Goal: Information Seeking & Learning: Check status

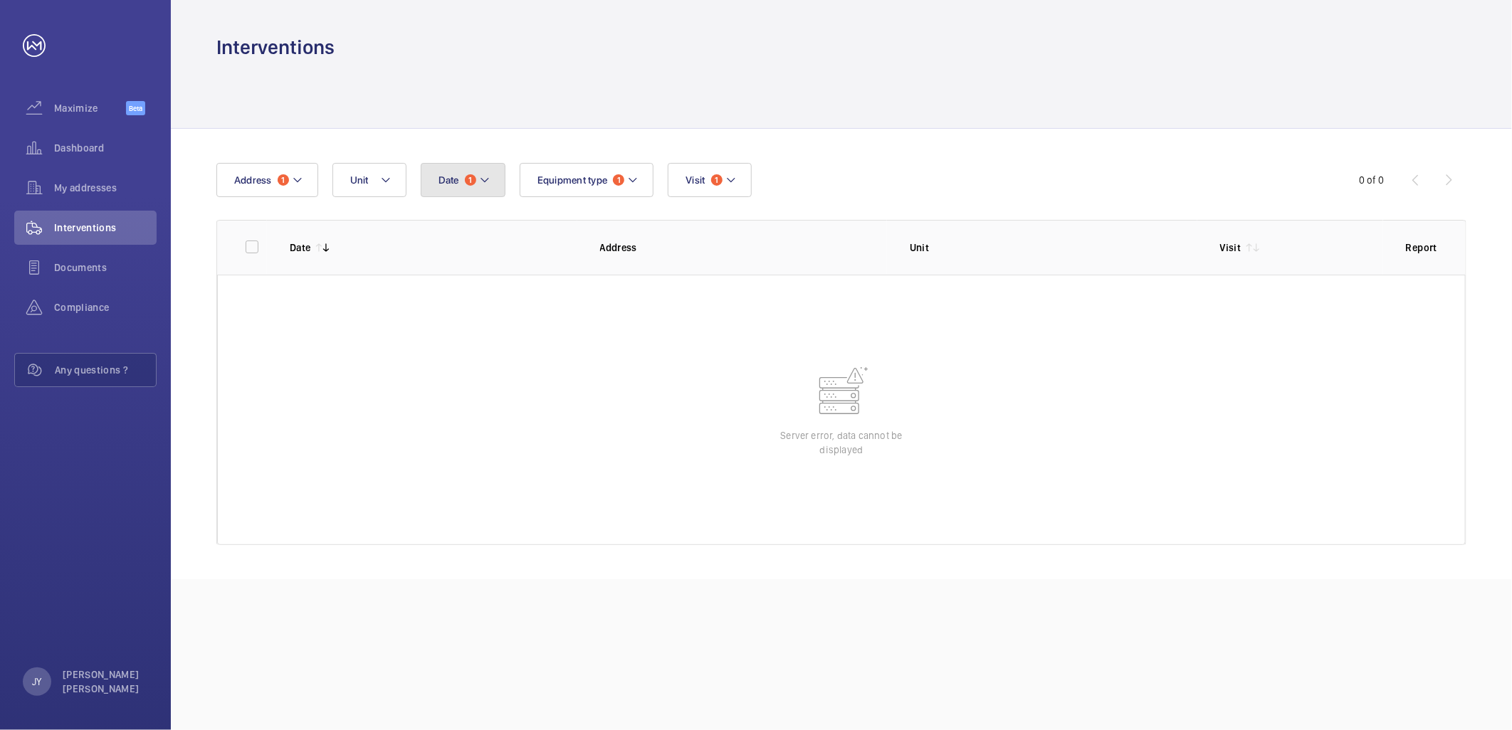
click at [460, 186] on button "Date 1" at bounding box center [463, 180] width 85 height 34
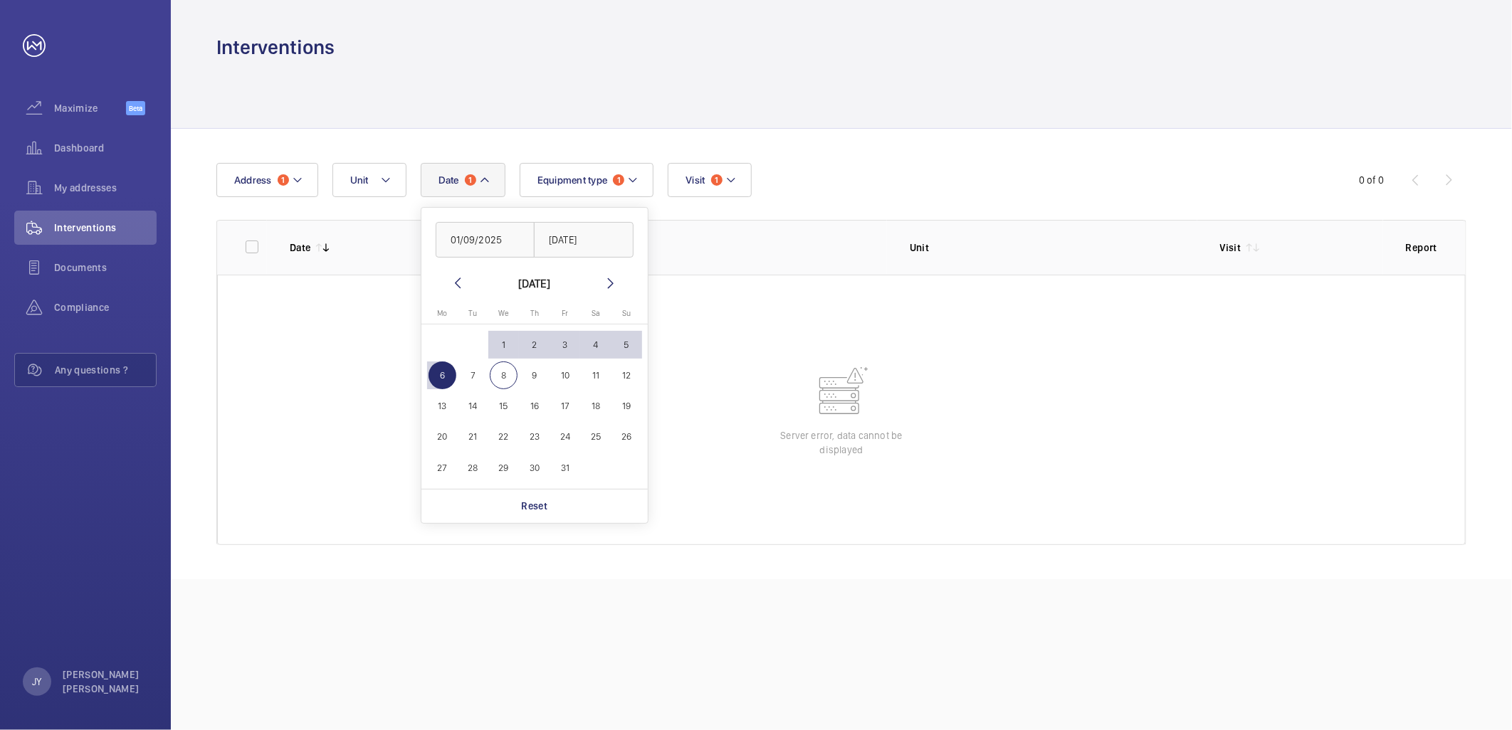
click at [622, 88] on div at bounding box center [841, 95] width 1250 height 68
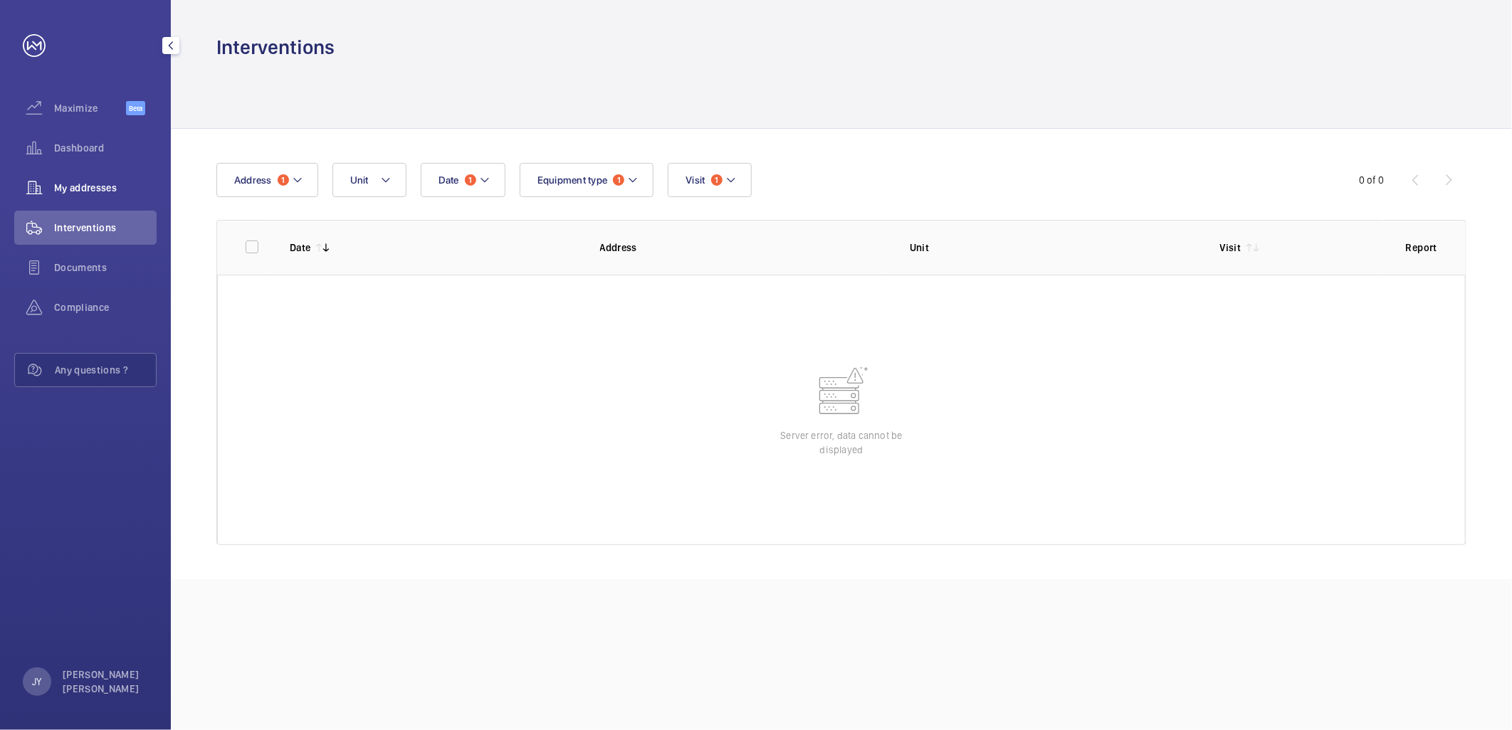
click at [93, 196] on div "My addresses" at bounding box center [85, 188] width 142 height 34
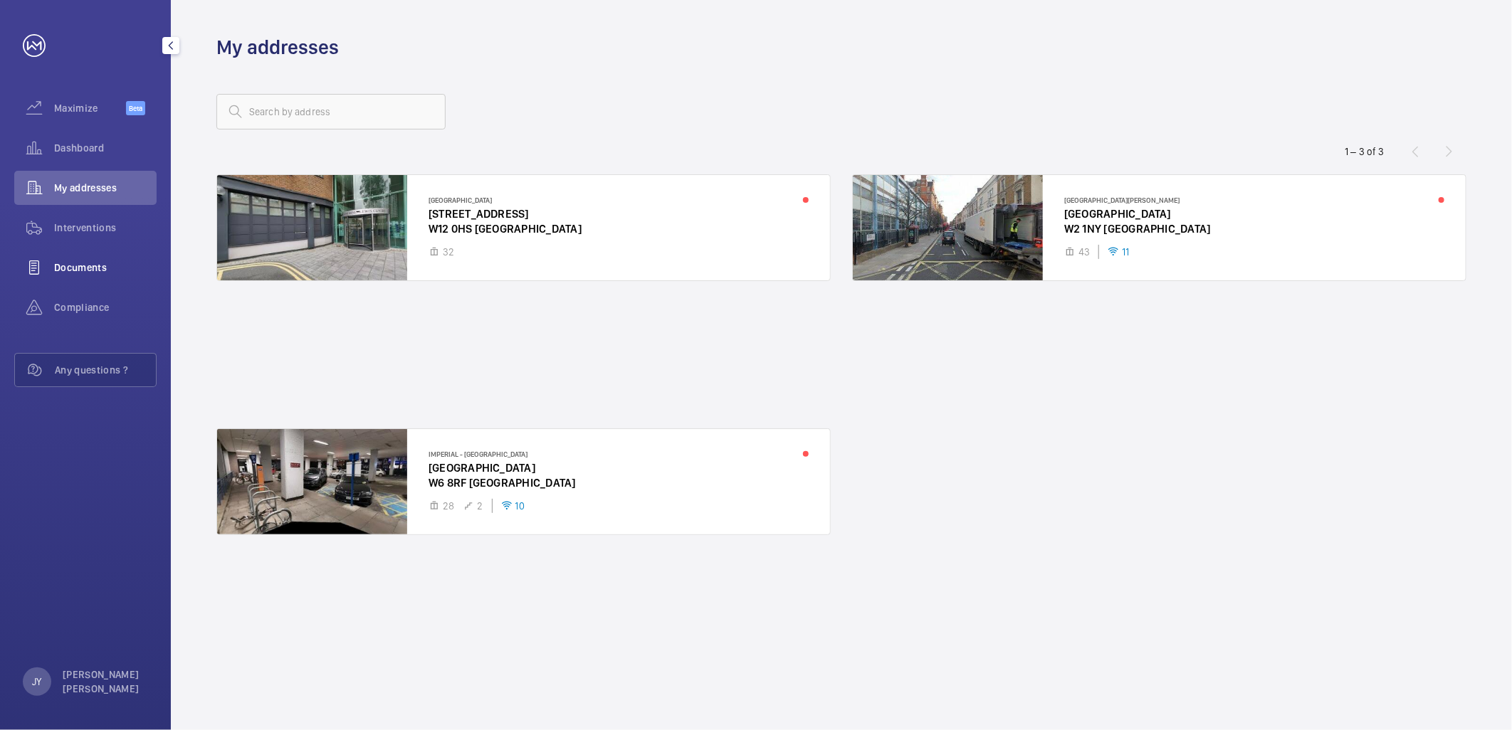
click at [114, 265] on span "Documents" at bounding box center [105, 268] width 102 height 14
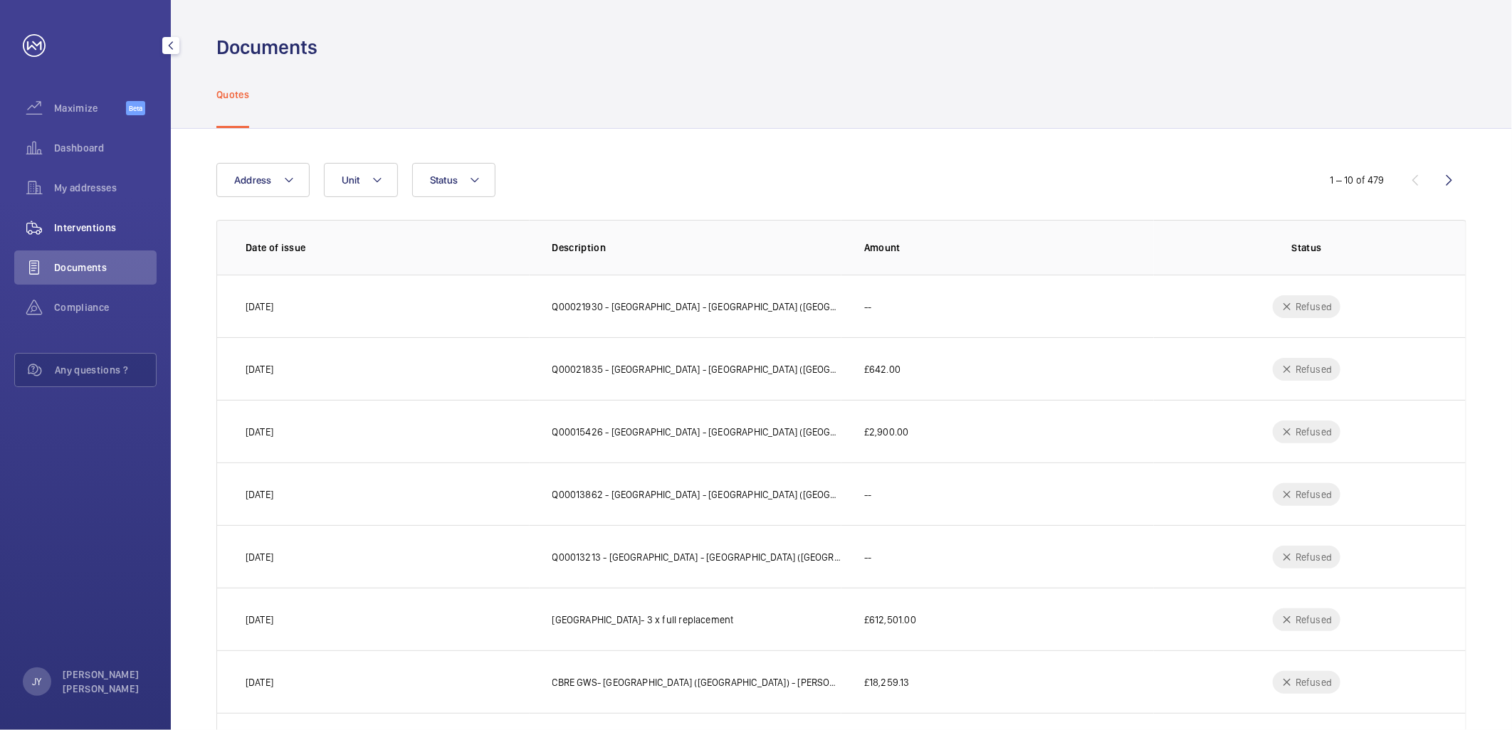
click at [102, 233] on span "Interventions" at bounding box center [105, 228] width 102 height 14
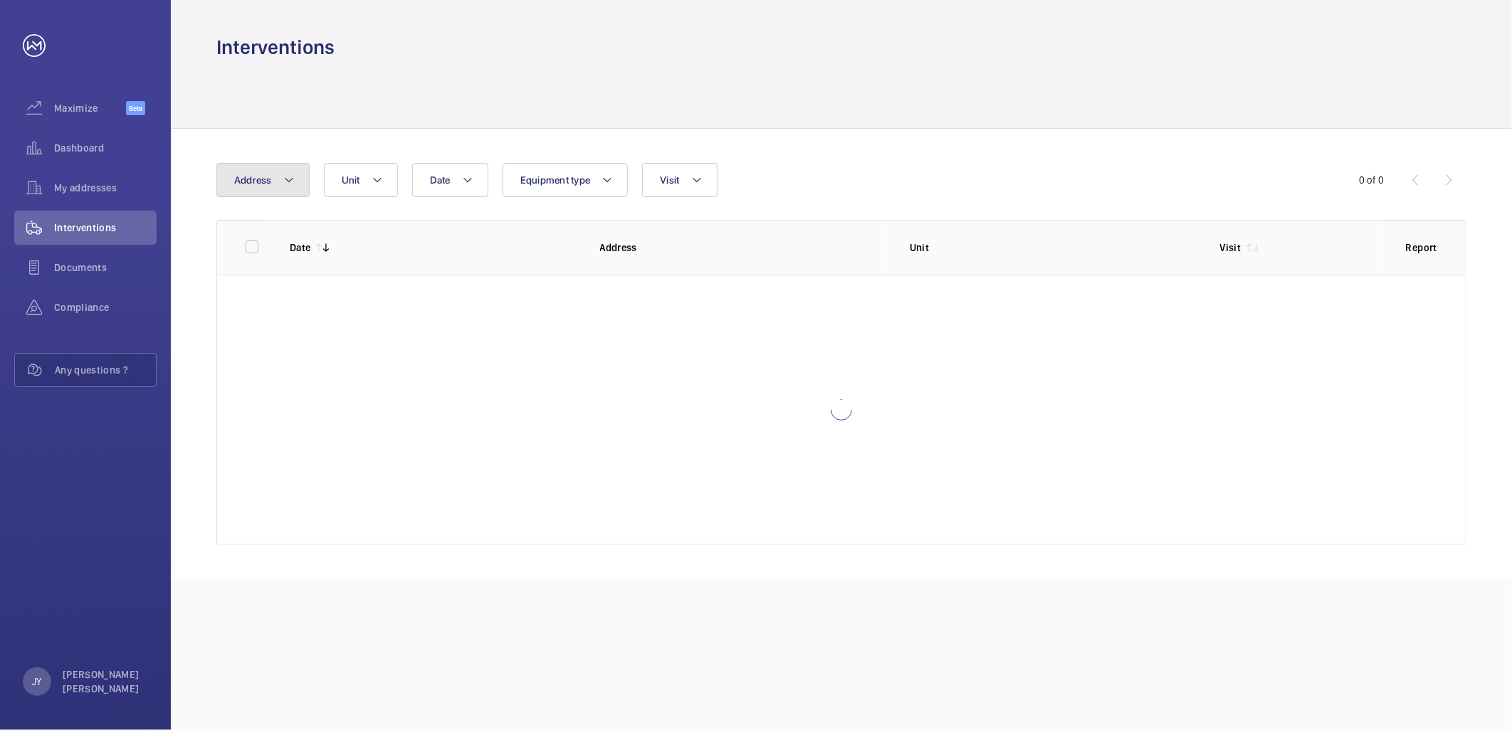
click at [280, 184] on button "Address" at bounding box center [262, 180] width 93 height 34
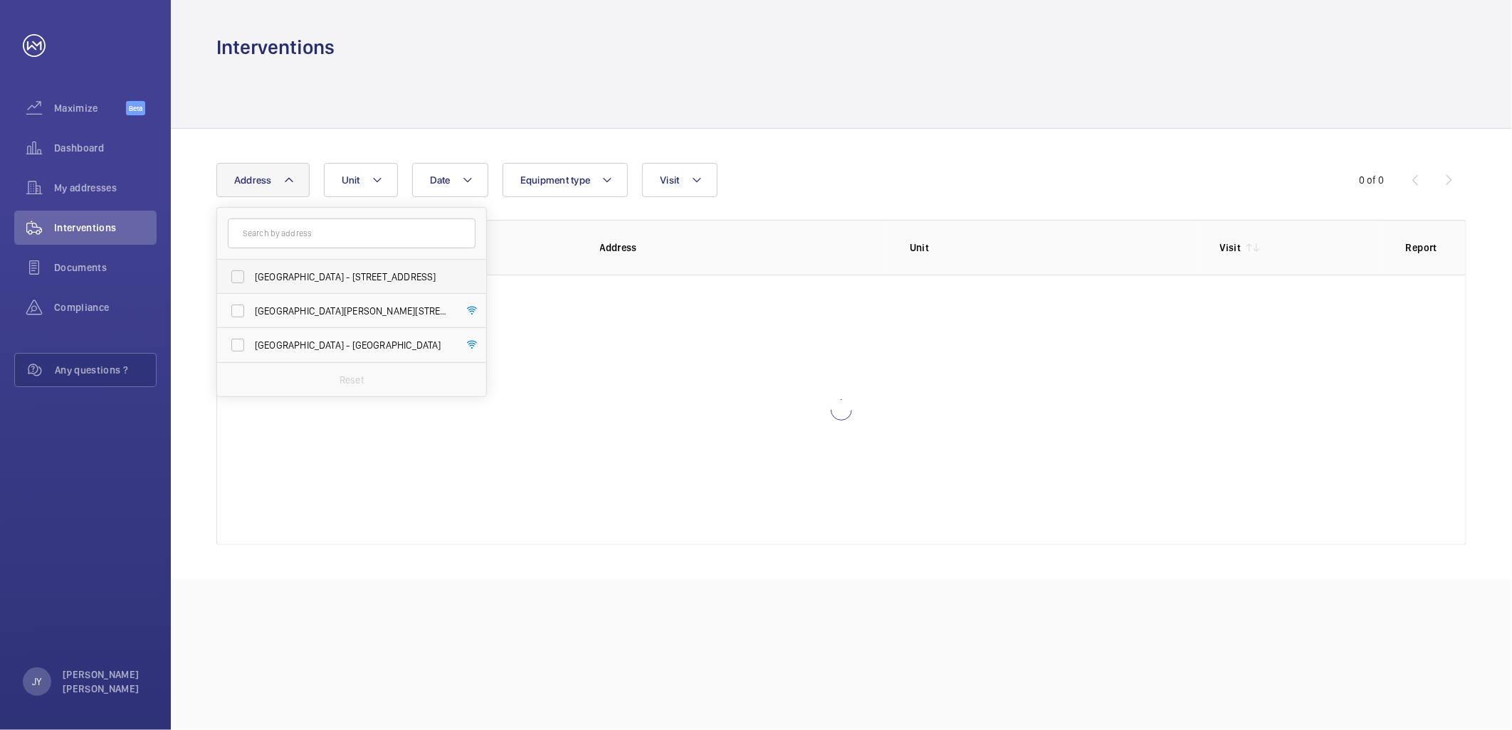
click at [304, 278] on span "[GEOGRAPHIC_DATA] - [STREET_ADDRESS]" at bounding box center [353, 277] width 196 height 14
click at [252, 278] on input "[GEOGRAPHIC_DATA] - [STREET_ADDRESS]" at bounding box center [237, 277] width 28 height 28
checkbox input "true"
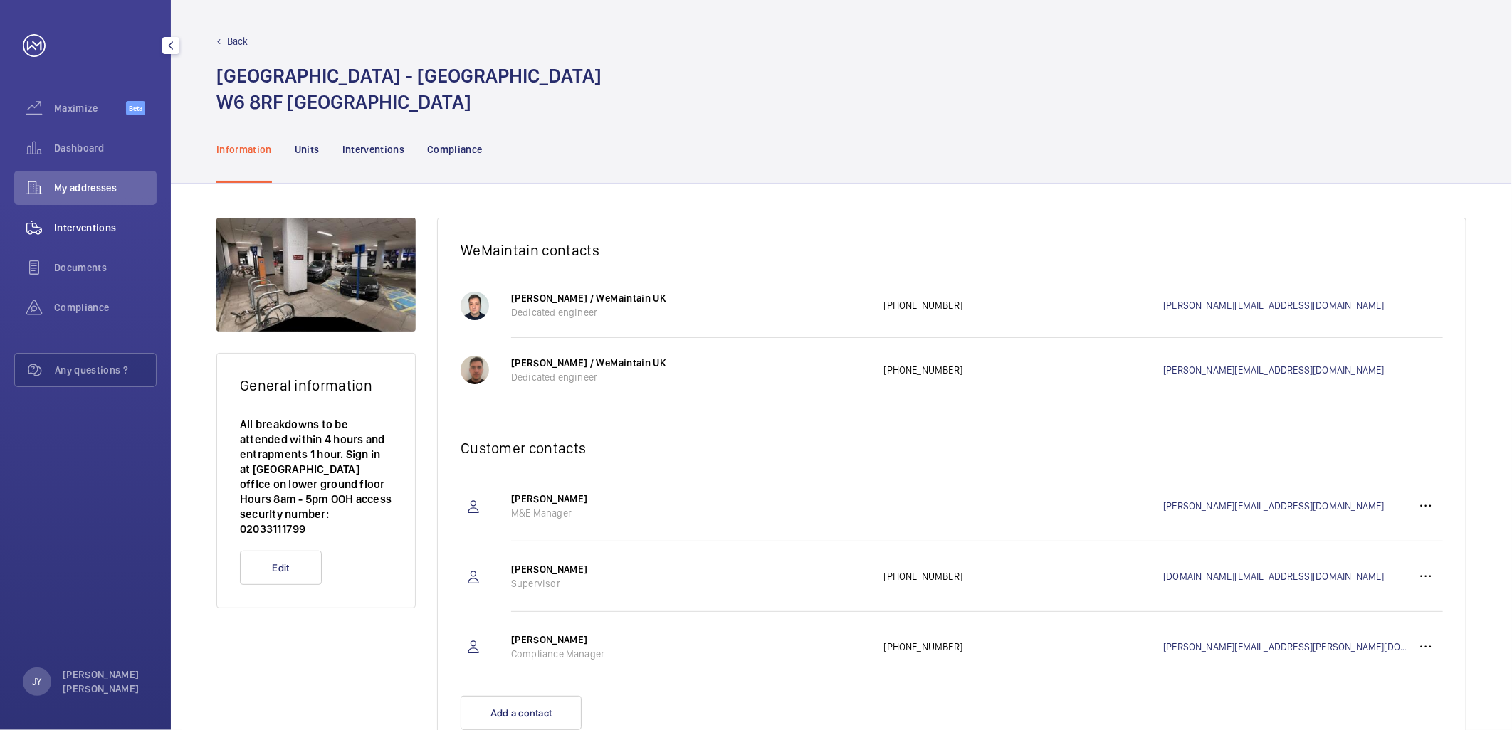
click at [95, 232] on span "Interventions" at bounding box center [105, 228] width 102 height 14
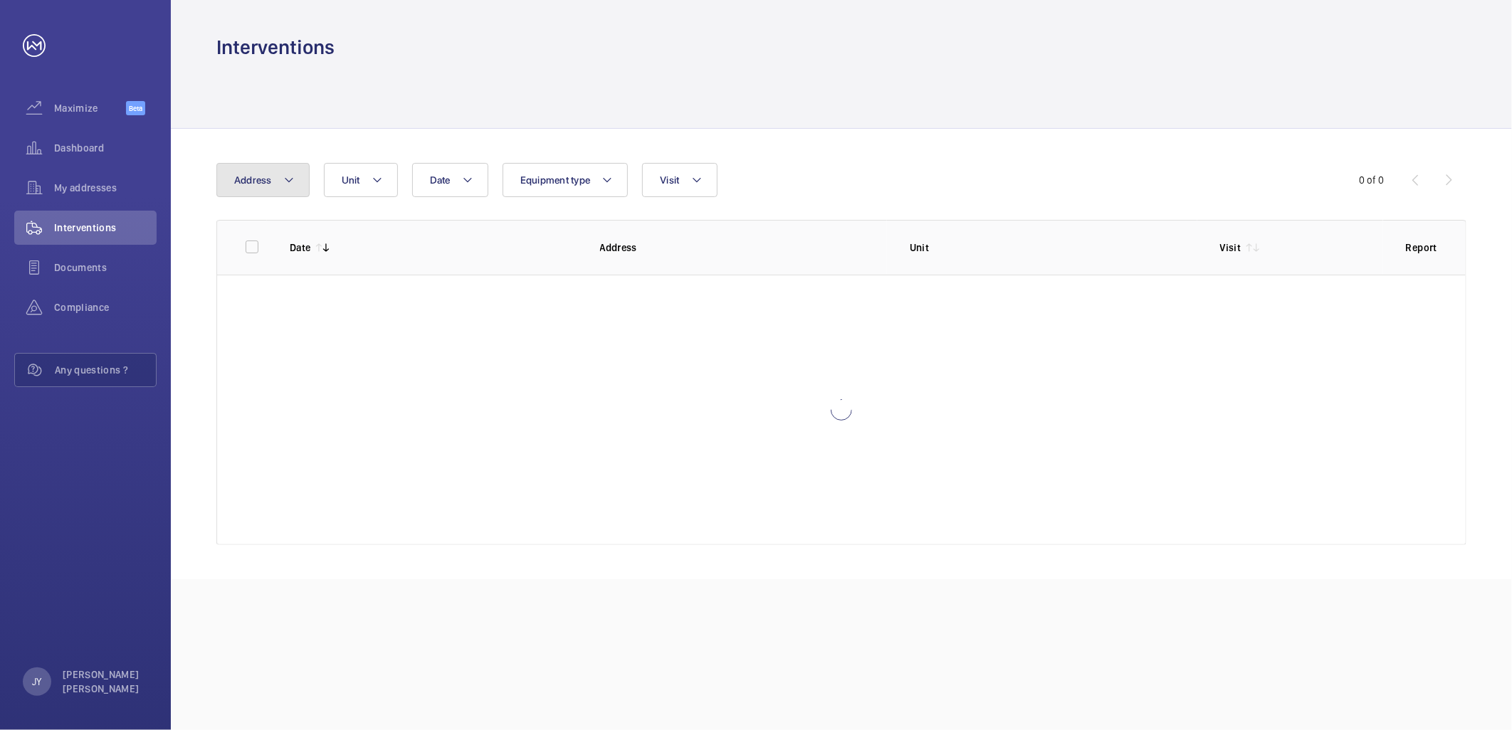
click at [279, 196] on button "Address" at bounding box center [262, 180] width 93 height 34
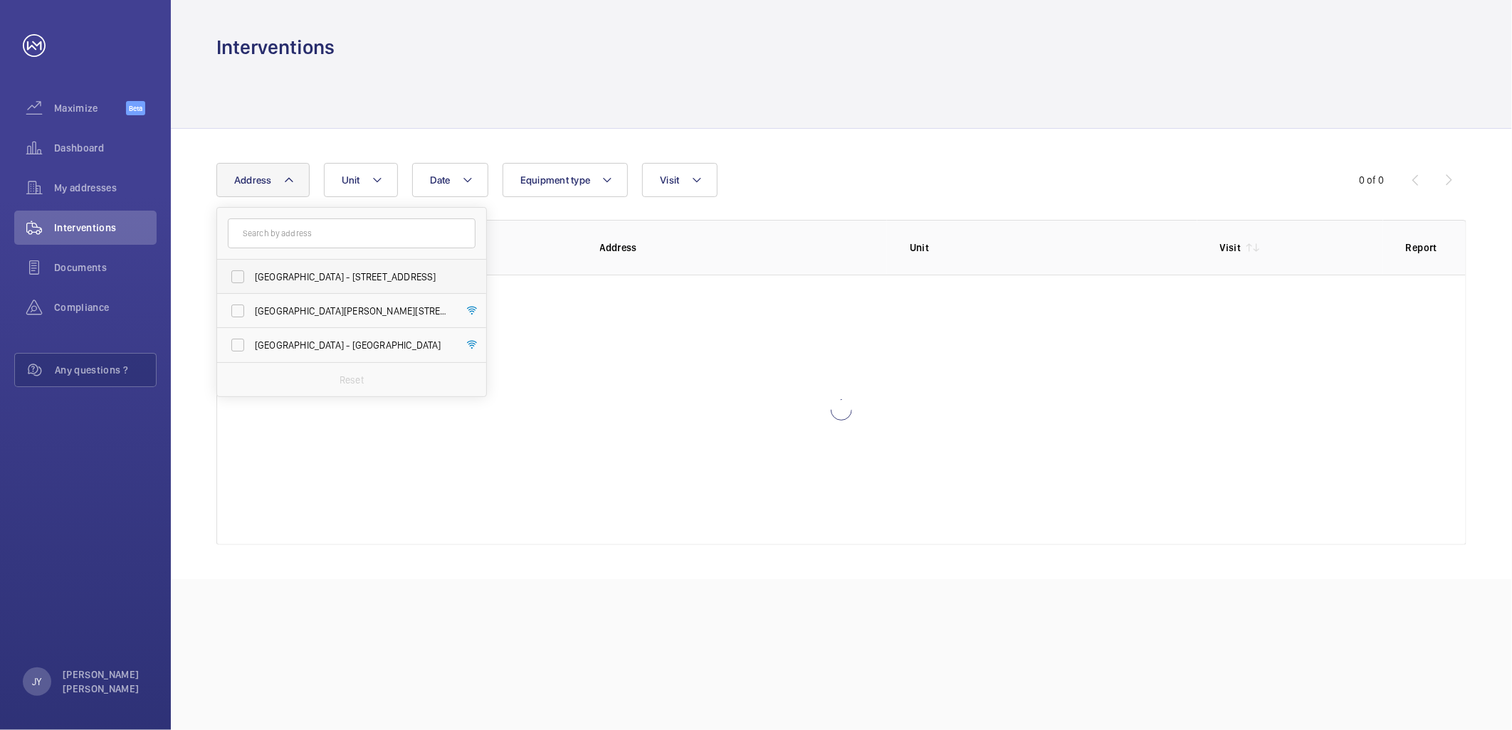
click at [313, 283] on span "[GEOGRAPHIC_DATA] - [STREET_ADDRESS]" at bounding box center [353, 277] width 196 height 14
click at [252, 283] on input "[GEOGRAPHIC_DATA] - [STREET_ADDRESS]" at bounding box center [237, 277] width 28 height 28
checkbox input "true"
click at [382, 191] on button "Unit" at bounding box center [369, 180] width 74 height 34
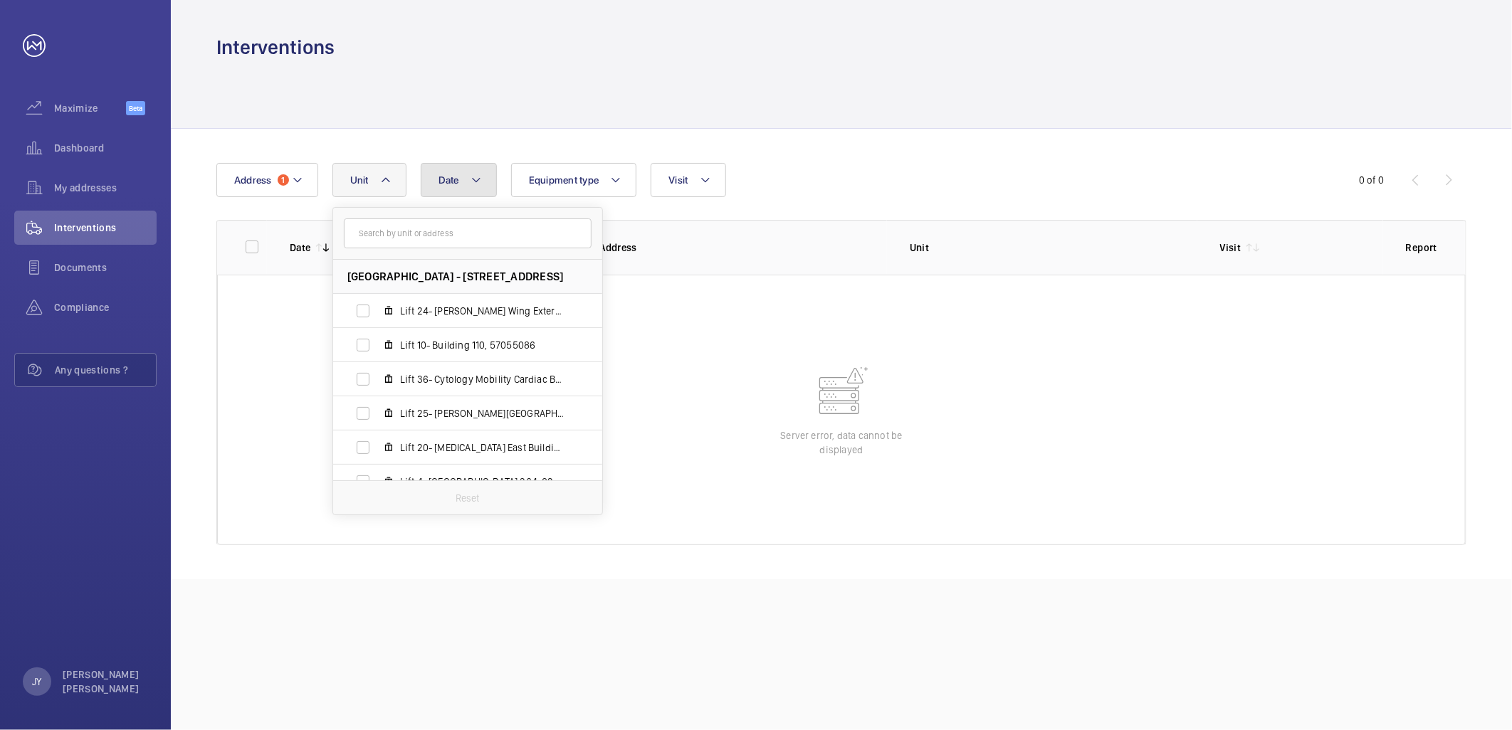
click at [477, 187] on mat-icon at bounding box center [475, 180] width 11 height 17
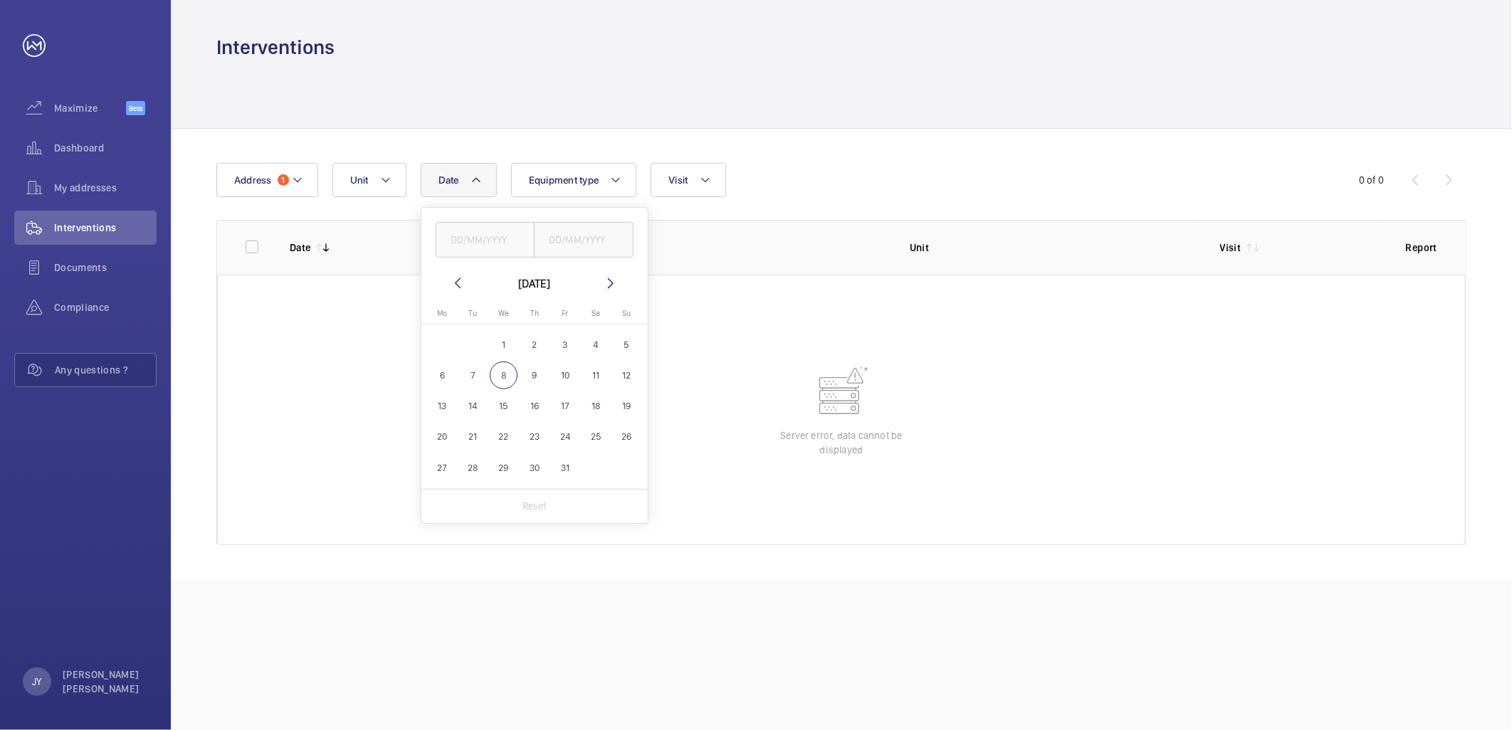
click at [451, 279] on mat-icon at bounding box center [457, 283] width 17 height 17
click at [446, 340] on span "1" at bounding box center [442, 345] width 28 height 28
type input "01/09/2025"
click at [606, 285] on mat-icon at bounding box center [610, 283] width 17 height 17
click at [450, 371] on span "6" at bounding box center [442, 376] width 28 height 28
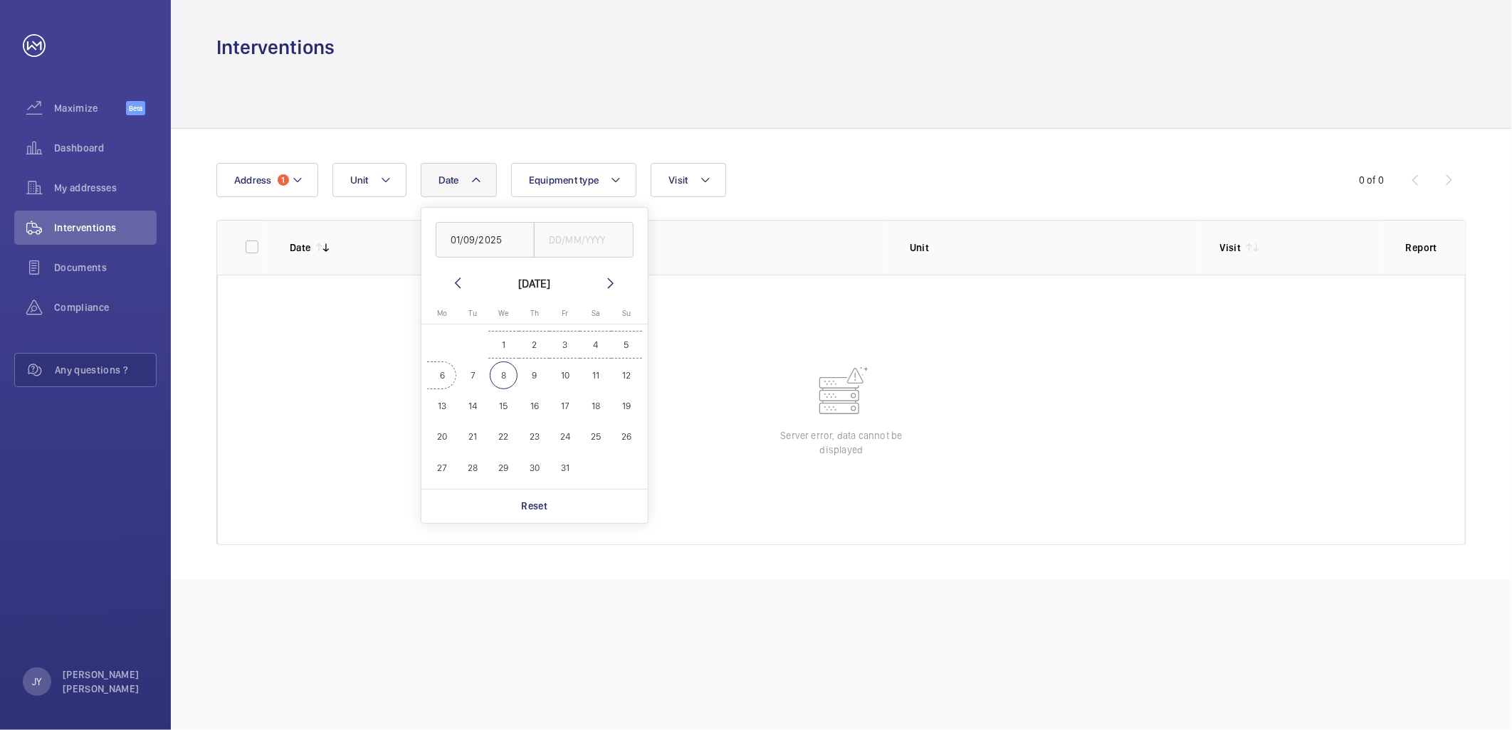
type input "[DATE]"
click at [461, 283] on mat-icon at bounding box center [457, 283] width 17 height 17
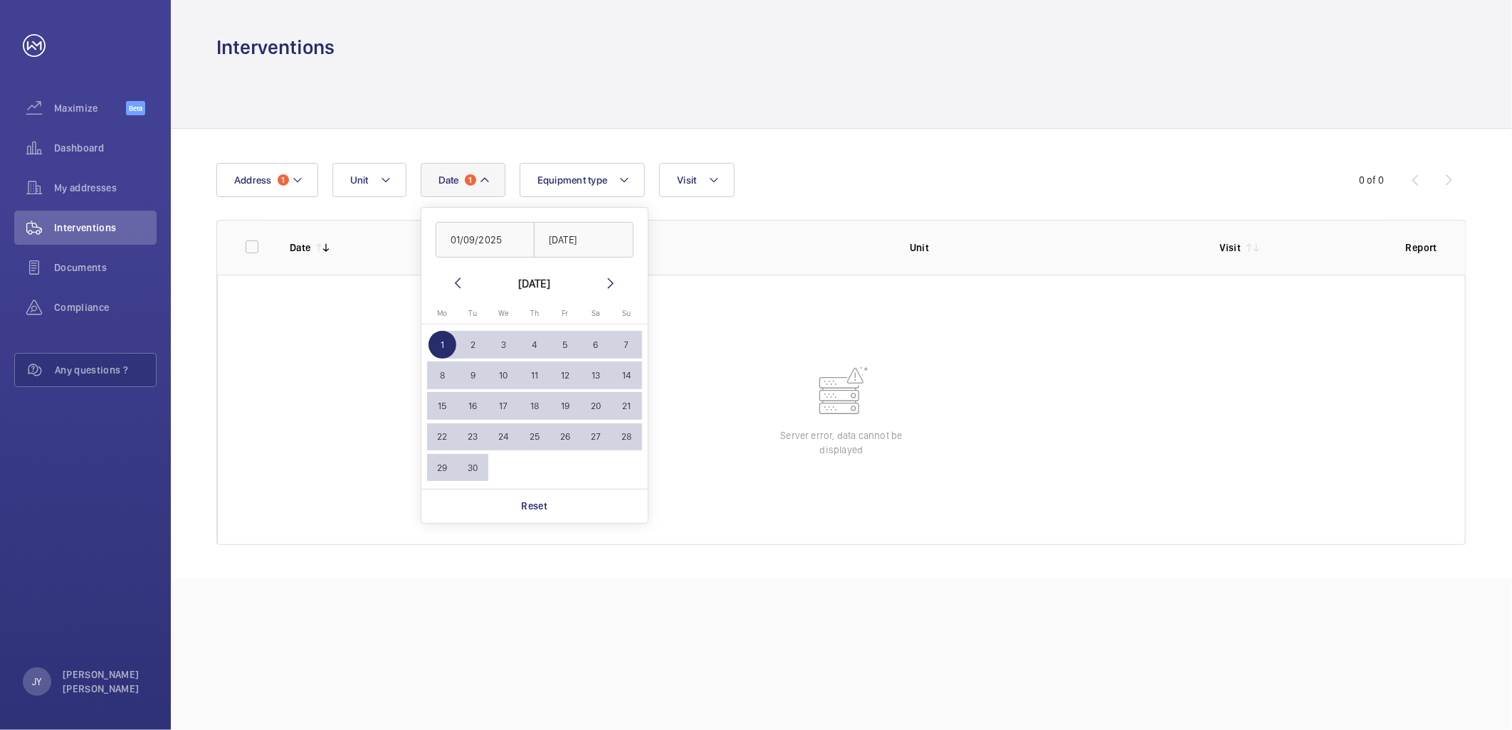
click at [475, 456] on span "30" at bounding box center [473, 468] width 28 height 28
type input "30/09/2025"
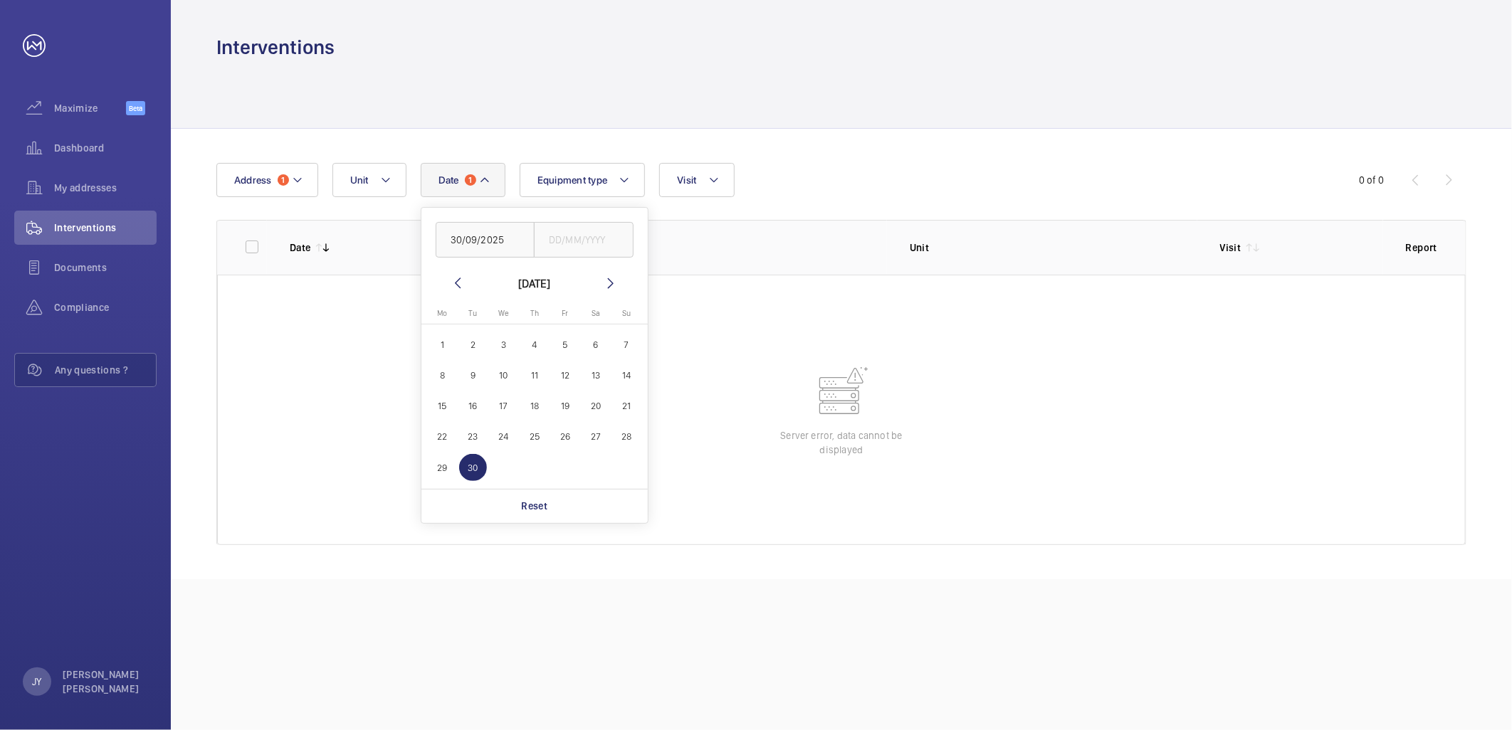
click at [443, 339] on span "1" at bounding box center [442, 345] width 28 height 28
type input "01/09/2025"
click at [472, 464] on span "30" at bounding box center [473, 468] width 28 height 28
type input "30/09/2025"
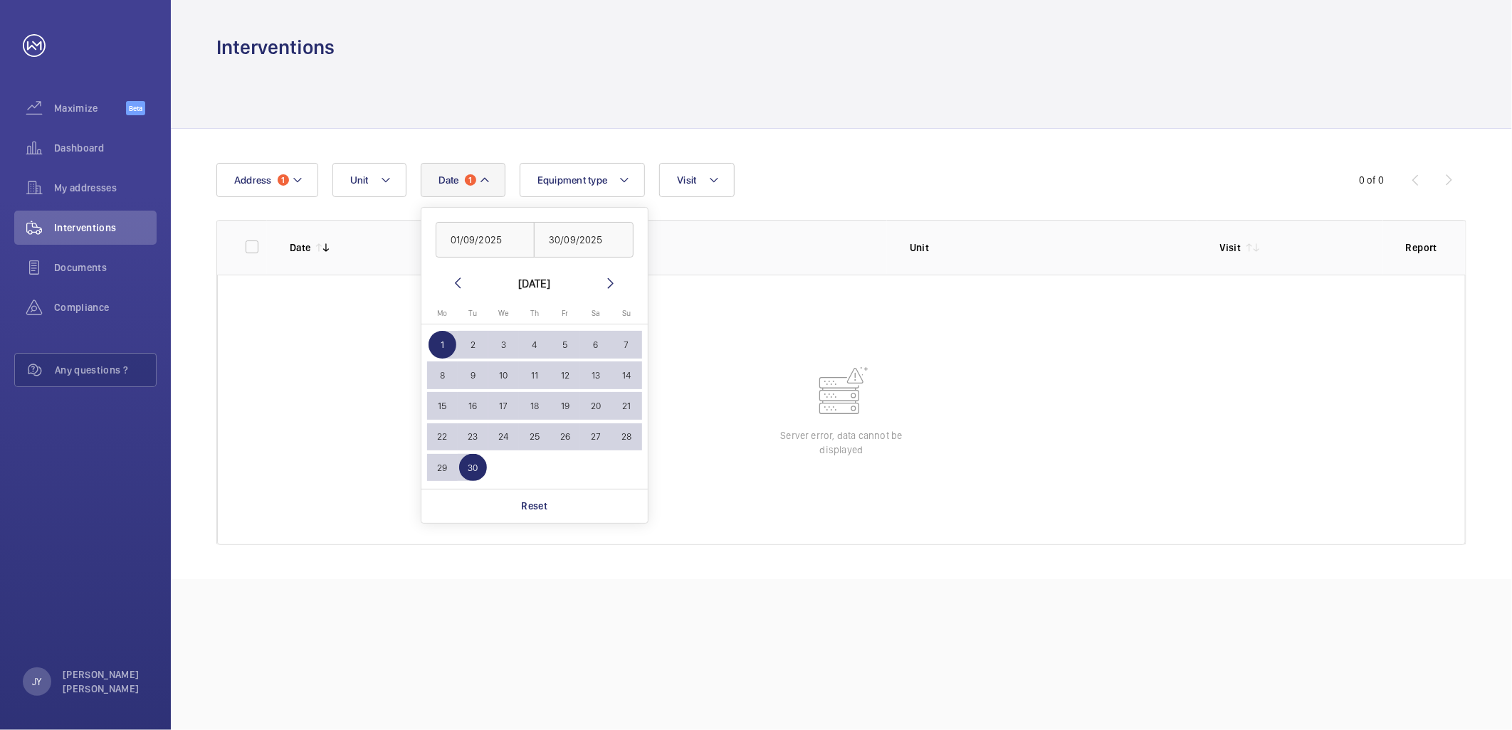
click at [591, 90] on div at bounding box center [841, 95] width 1250 height 68
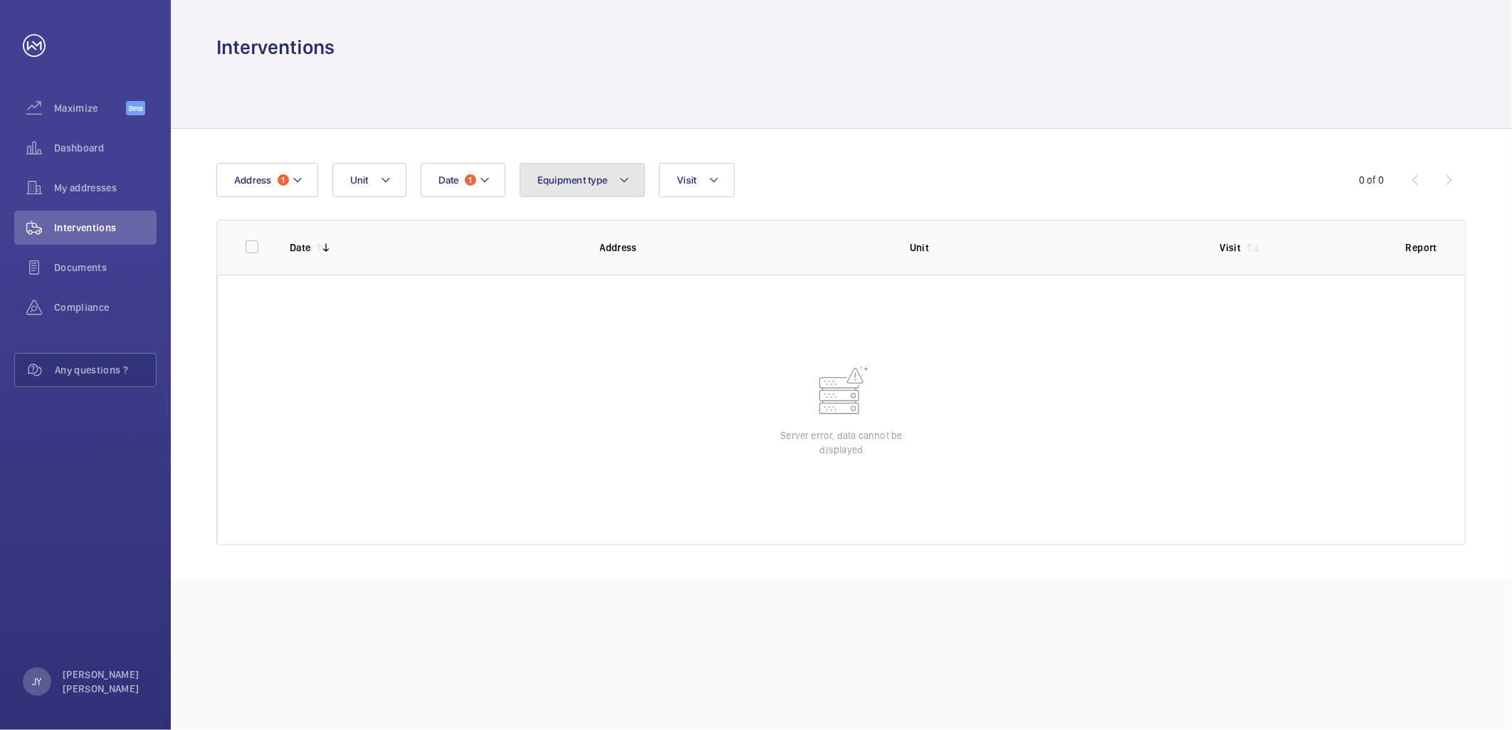
click at [601, 169] on button "Equipment type" at bounding box center [583, 180] width 126 height 34
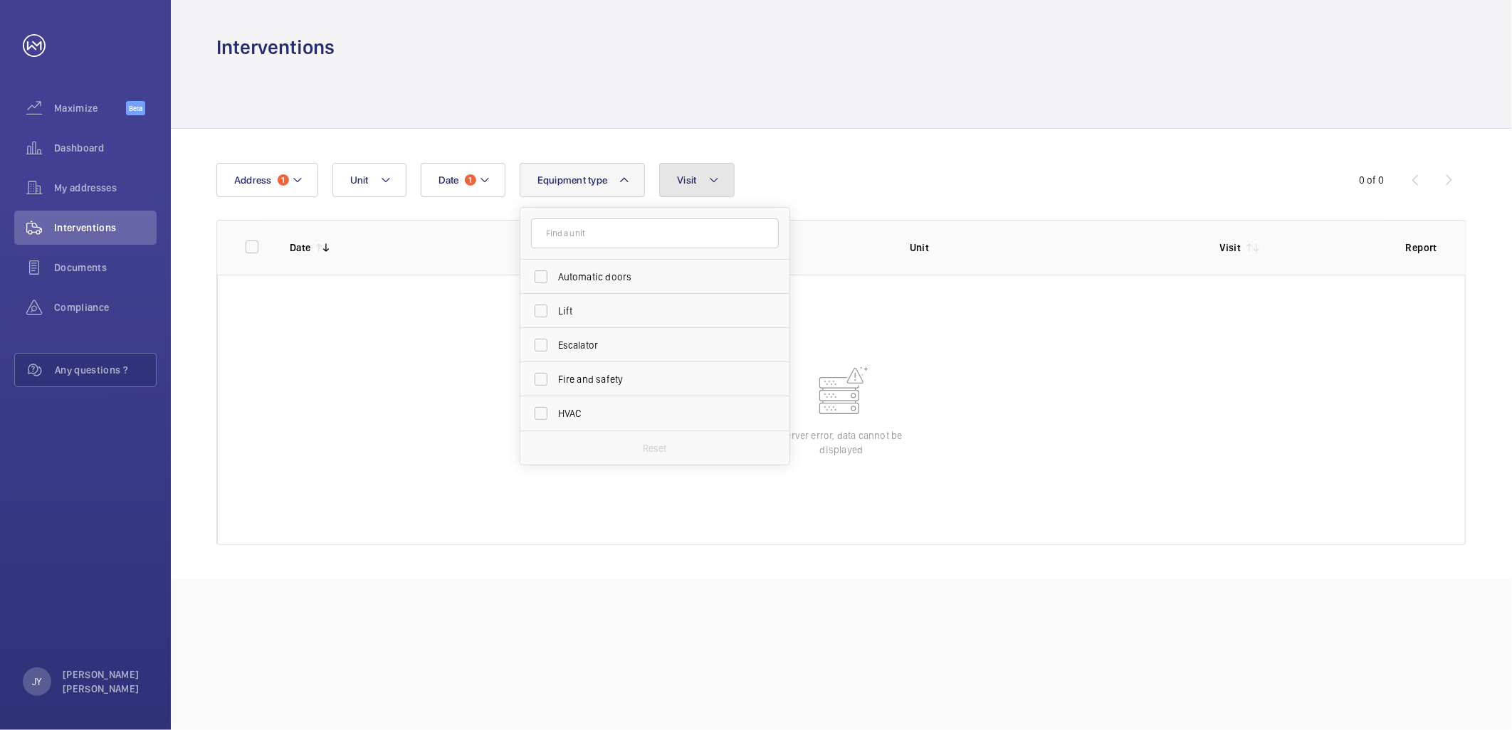
click at [671, 187] on button "Visit" at bounding box center [696, 180] width 75 height 34
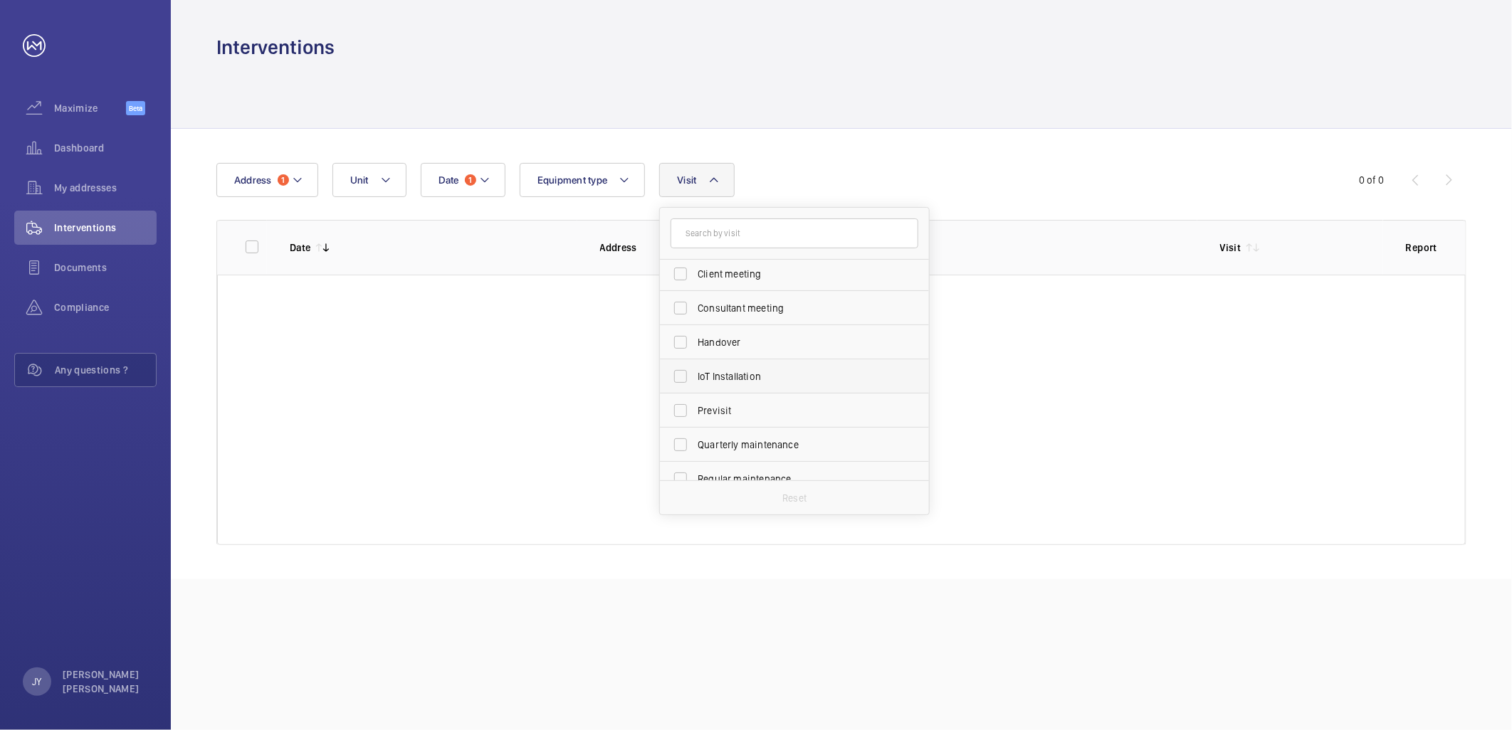
scroll to position [158, 0]
click at [741, 399] on span "Regular maintenance" at bounding box center [796, 392] width 196 height 14
click at [695, 399] on input "Regular maintenance" at bounding box center [680, 392] width 28 height 28
checkbox input "true"
click at [752, 112] on div at bounding box center [841, 95] width 1250 height 68
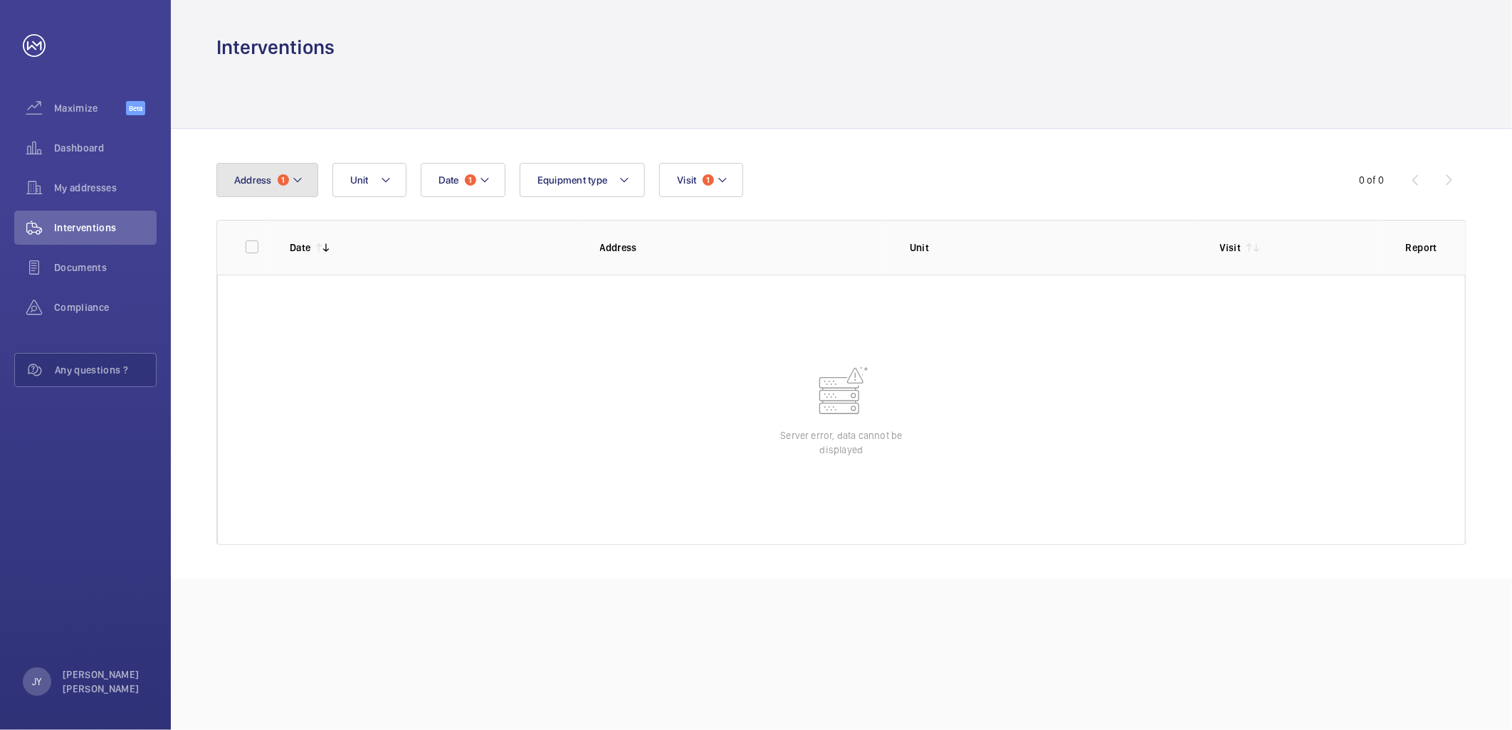
click at [300, 167] on button "Address 1" at bounding box center [267, 180] width 102 height 34
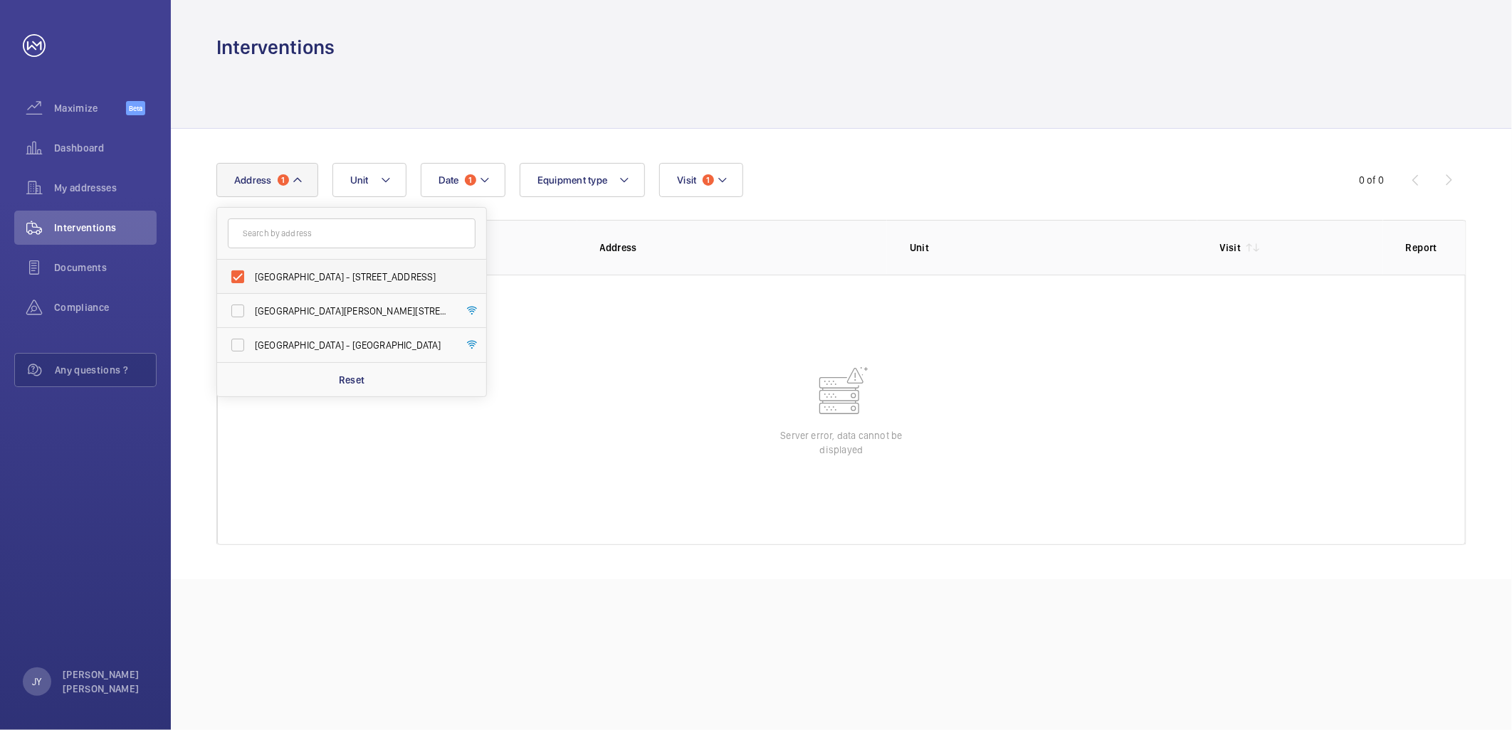
click at [283, 272] on span "[GEOGRAPHIC_DATA] - [STREET_ADDRESS]" at bounding box center [353, 277] width 196 height 14
click at [252, 272] on input "[GEOGRAPHIC_DATA] - [STREET_ADDRESS]" at bounding box center [237, 277] width 28 height 28
checkbox input "false"
click at [311, 338] on span "[GEOGRAPHIC_DATA] - [GEOGRAPHIC_DATA]" at bounding box center [353, 345] width 196 height 14
click at [252, 338] on input "[GEOGRAPHIC_DATA] - [GEOGRAPHIC_DATA]" at bounding box center [237, 345] width 28 height 28
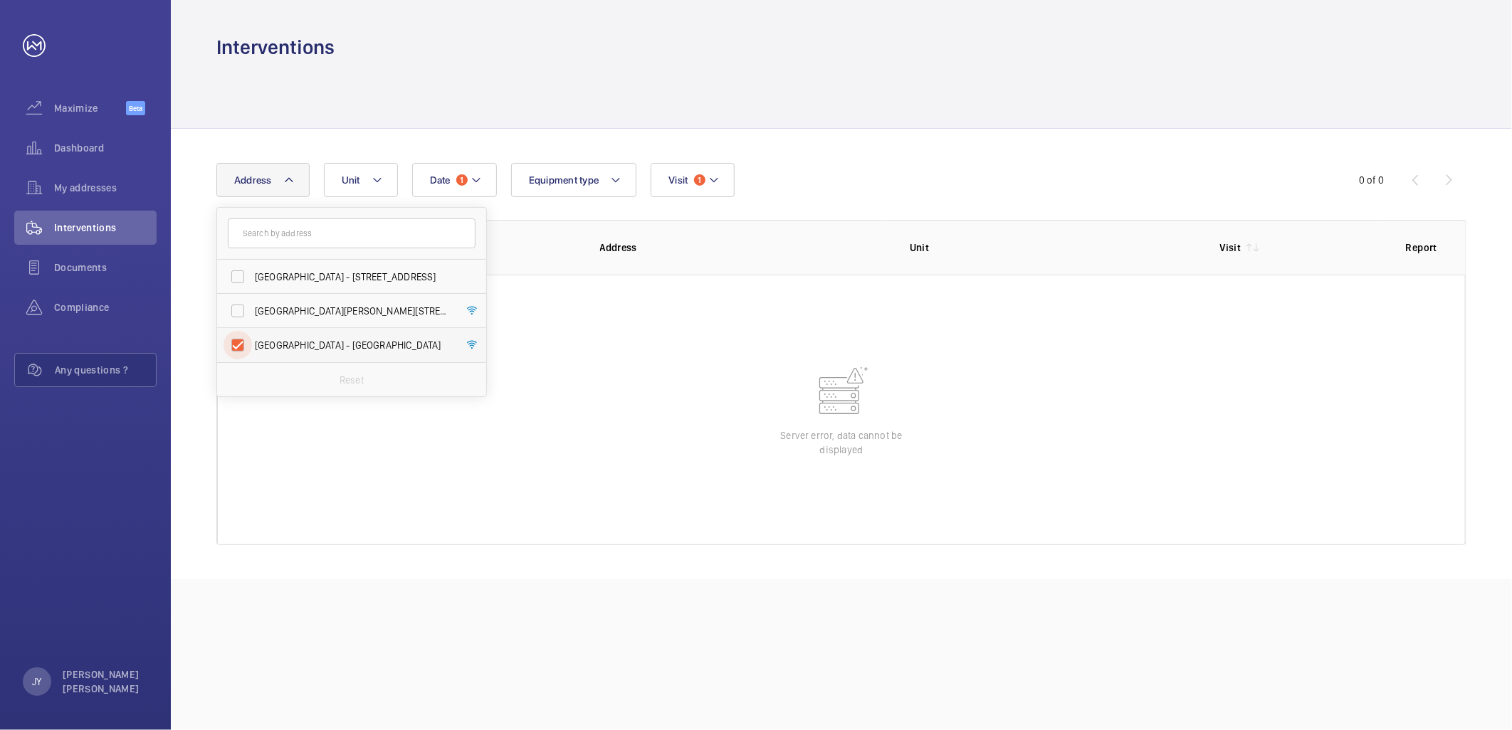
checkbox input "true"
click at [572, 432] on div at bounding box center [841, 410] width 1248 height 270
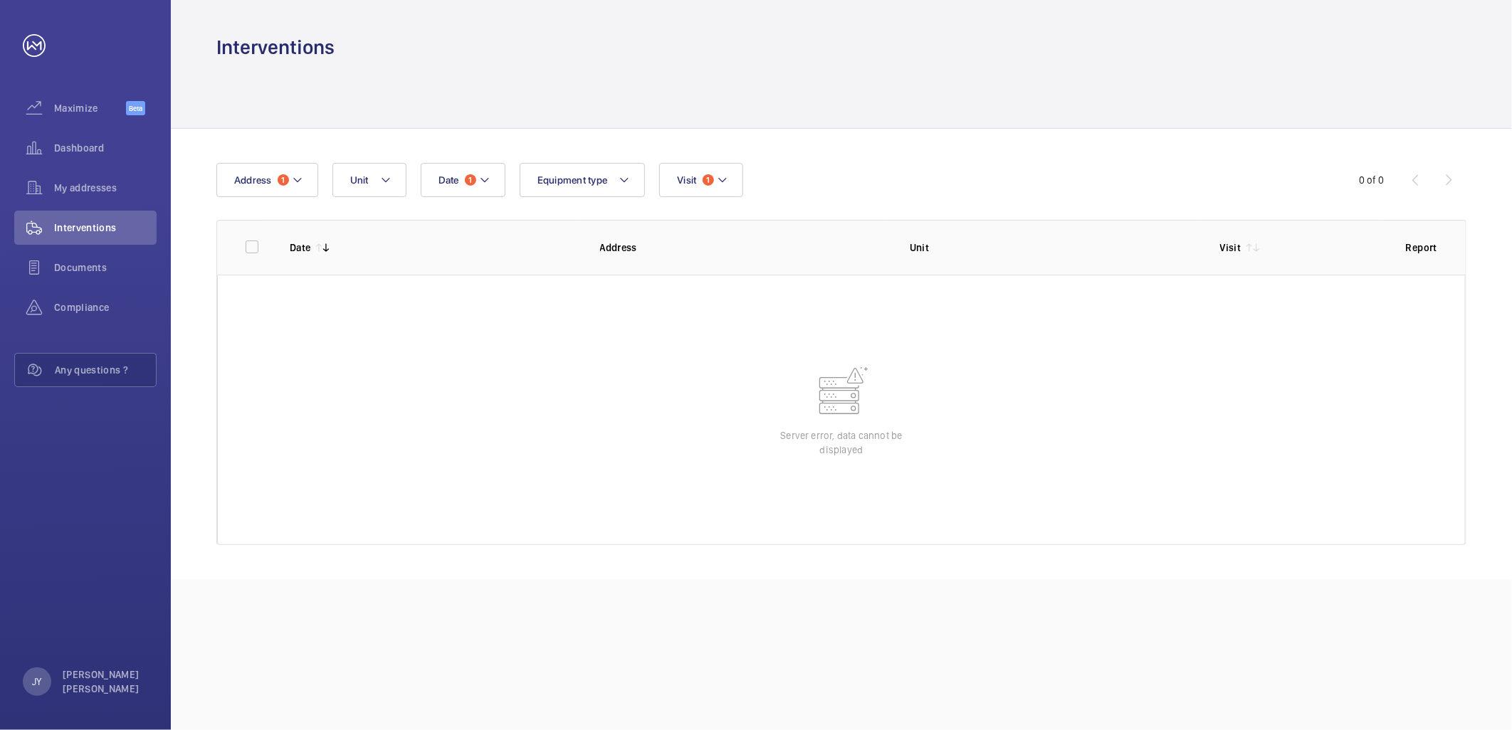
click at [803, 438] on p "Server error, data cannot be displayed" at bounding box center [841, 442] width 142 height 28
click at [812, 427] on wm-front-table-error "Server error, data cannot be displayed" at bounding box center [841, 410] width 1248 height 270
click at [851, 427] on wm-front-table-error "Server error, data cannot be displayed" at bounding box center [841, 410] width 1248 height 270
click at [862, 430] on p "Server error, data cannot be displayed" at bounding box center [841, 442] width 142 height 28
click at [871, 434] on p "Server error, data cannot be displayed" at bounding box center [841, 442] width 142 height 28
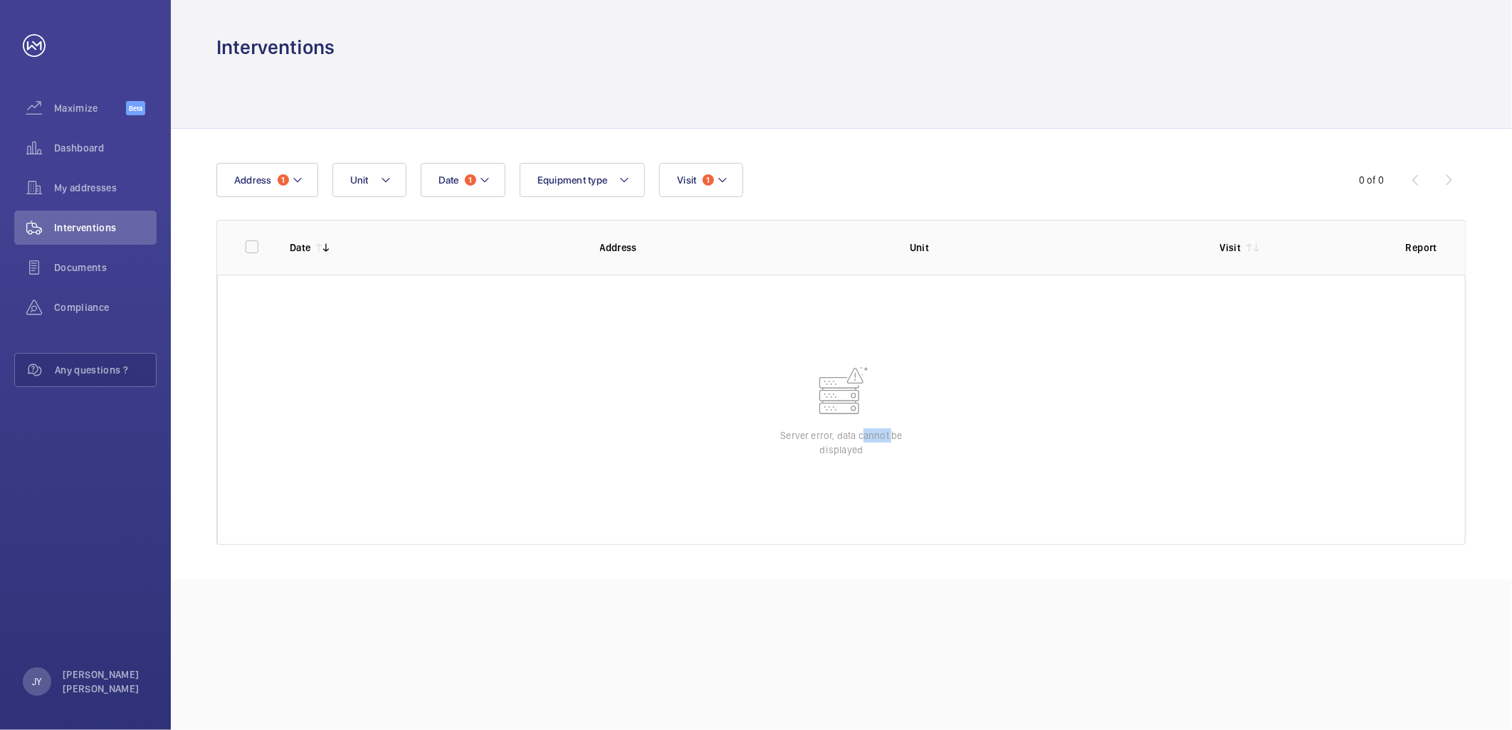
click at [872, 434] on p "Server error, data cannot be displayed" at bounding box center [841, 442] width 142 height 28
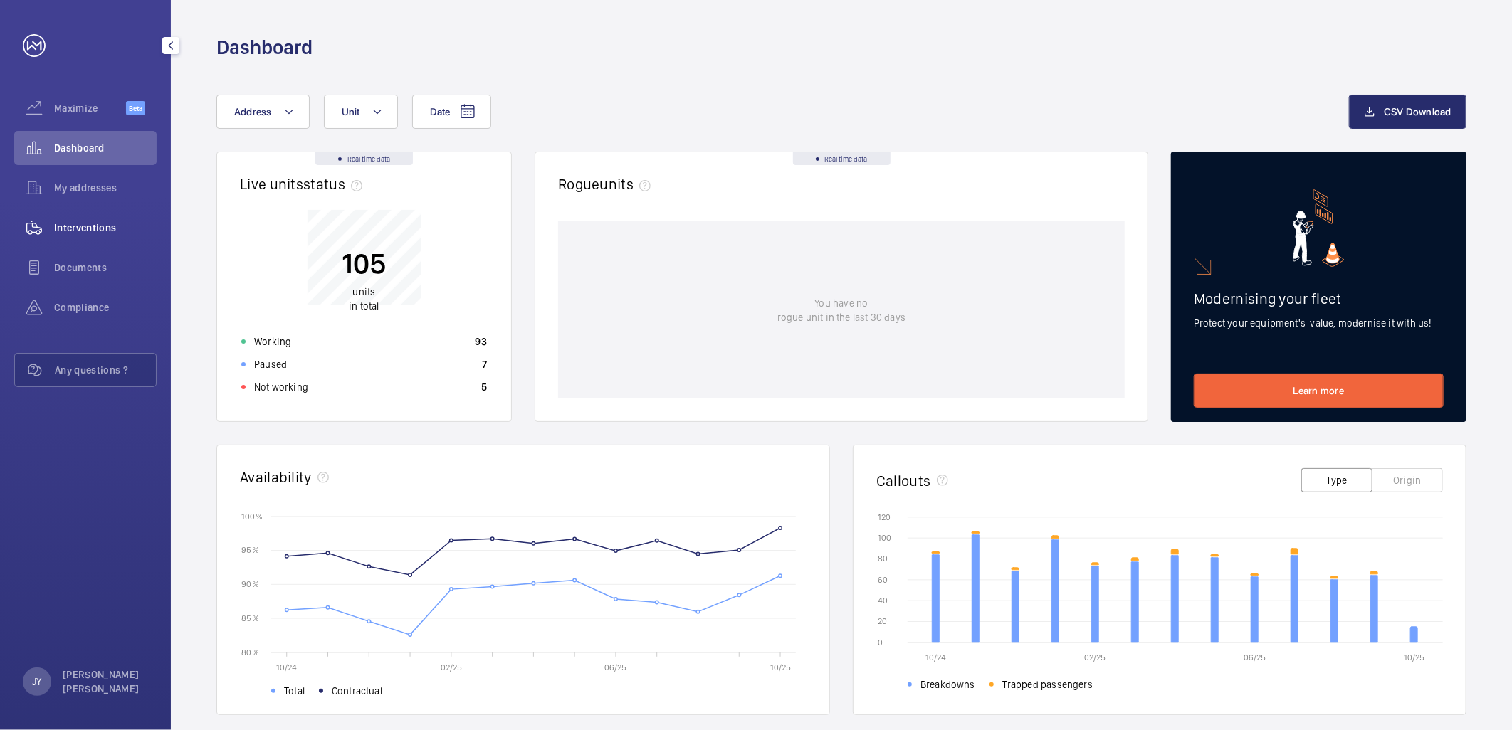
click at [101, 221] on span "Interventions" at bounding box center [105, 228] width 102 height 14
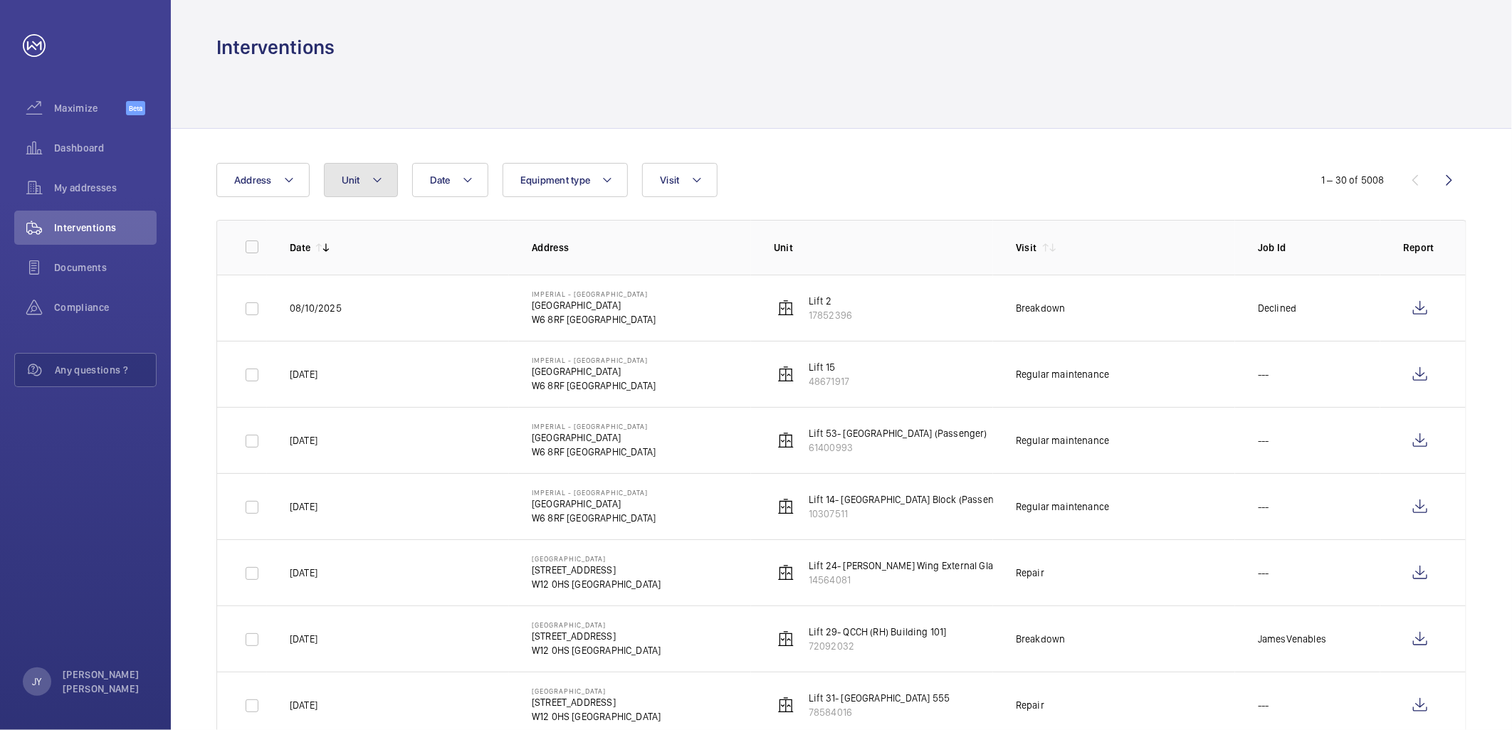
click at [357, 174] on span "Unit" at bounding box center [351, 179] width 19 height 11
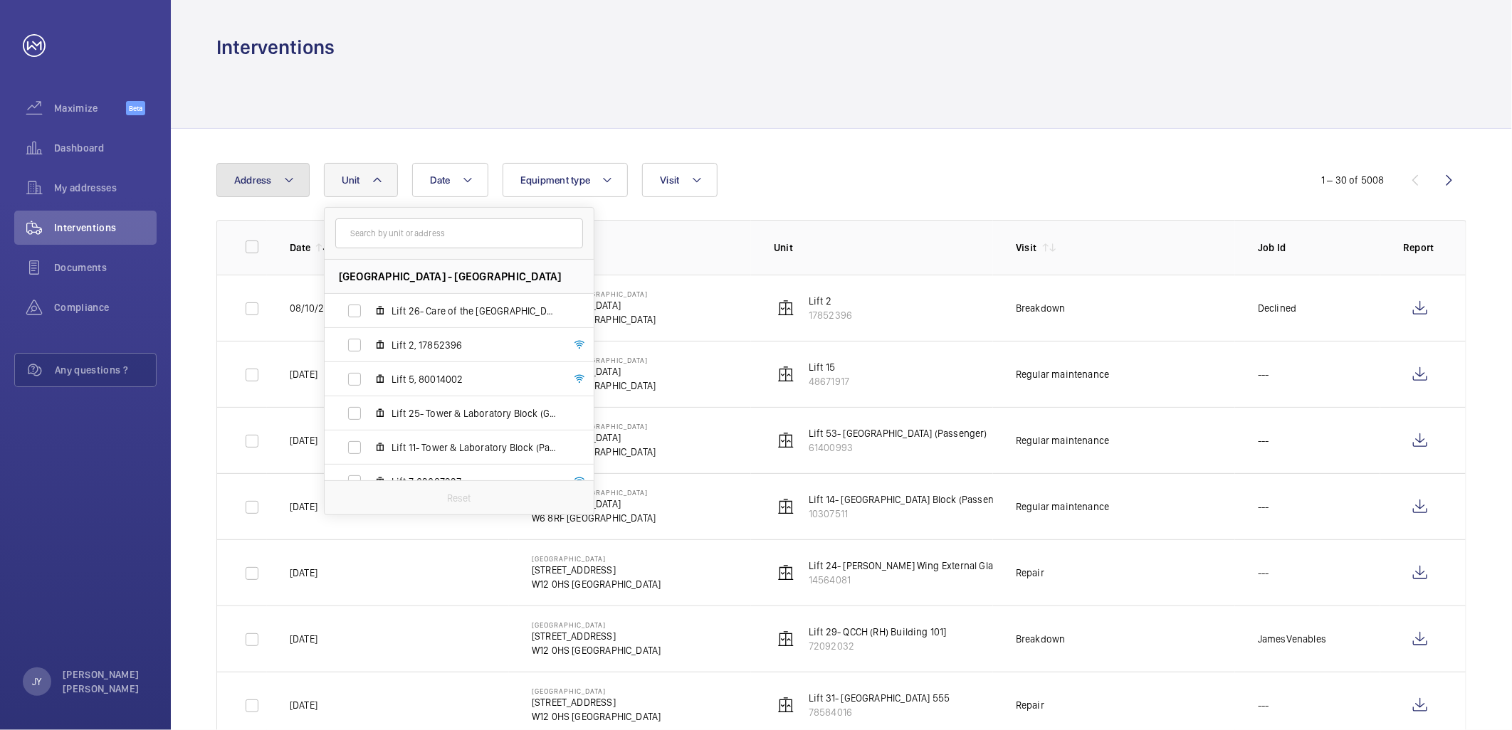
click at [282, 191] on button "Address" at bounding box center [262, 180] width 93 height 34
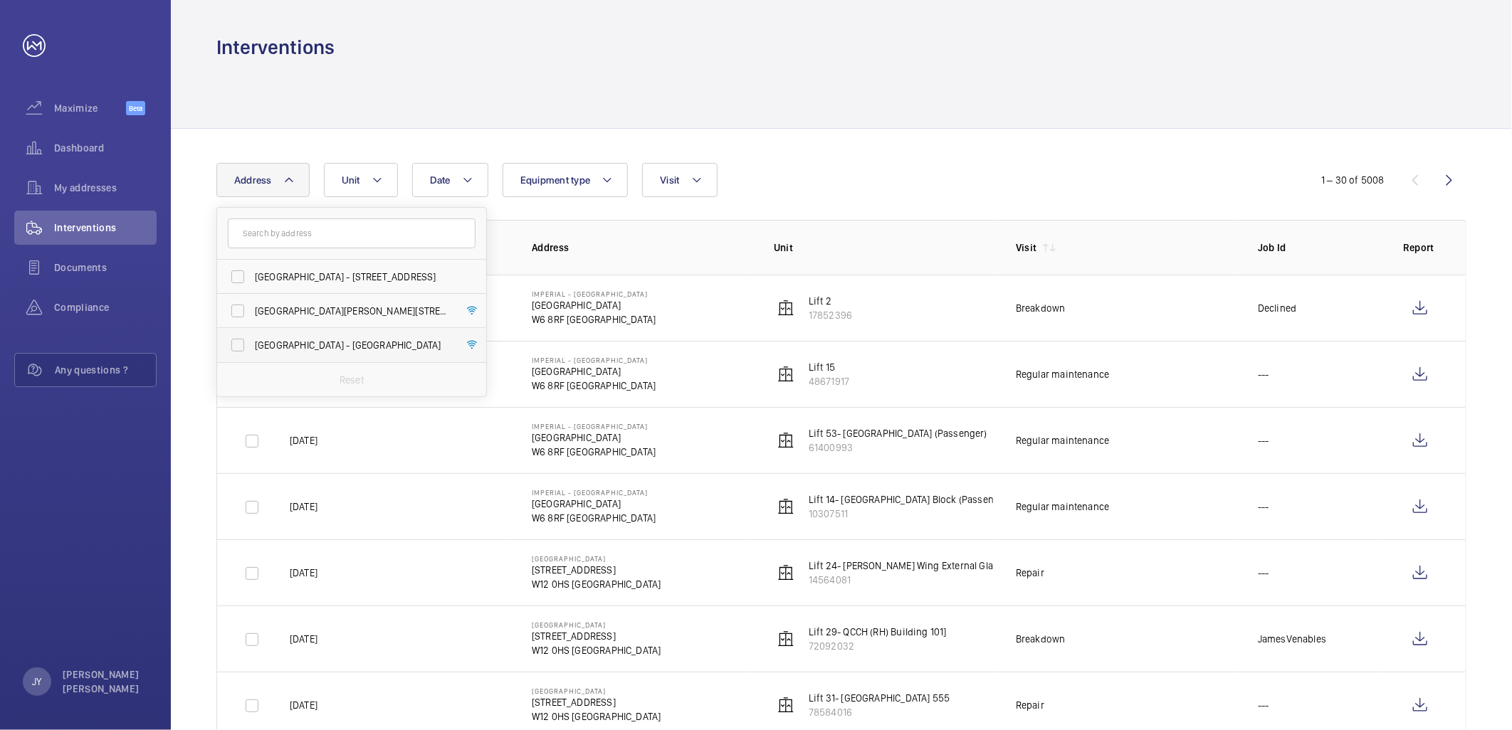
click at [311, 344] on span "[GEOGRAPHIC_DATA] - [GEOGRAPHIC_DATA]" at bounding box center [353, 345] width 196 height 14
click at [252, 344] on input "[GEOGRAPHIC_DATA] - [GEOGRAPHIC_DATA]" at bounding box center [237, 345] width 28 height 28
checkbox input "true"
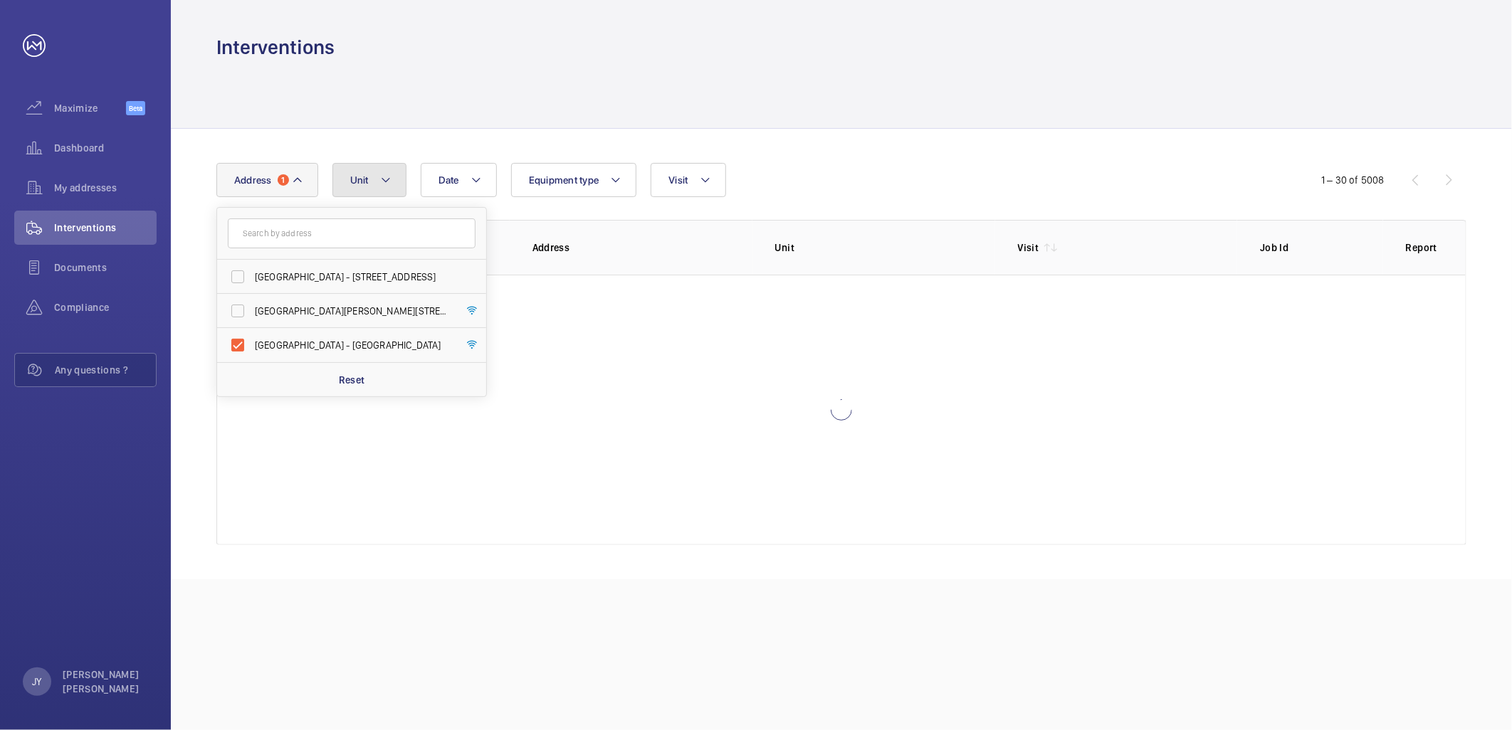
click at [394, 179] on button "Unit" at bounding box center [369, 180] width 74 height 34
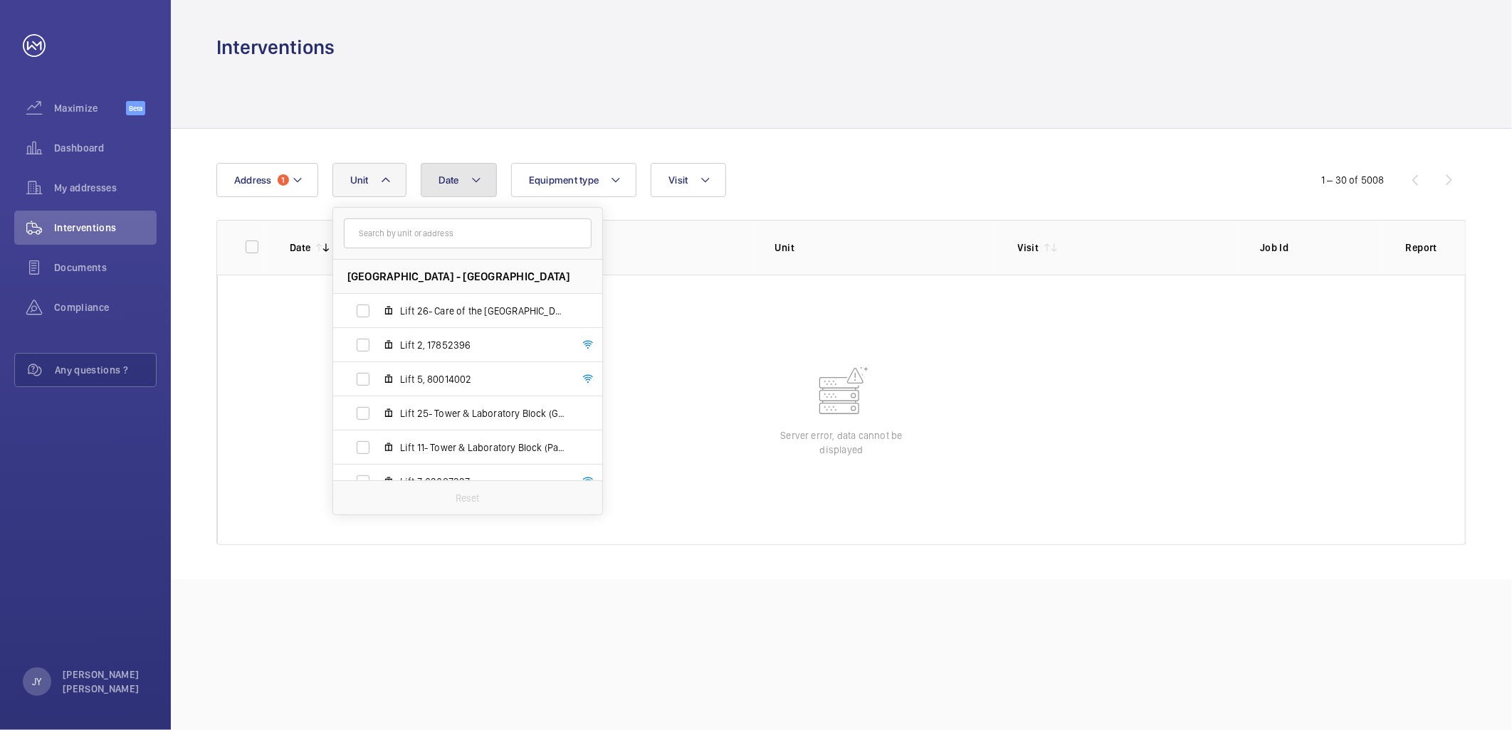
click at [487, 176] on button "Date" at bounding box center [459, 180] width 76 height 34
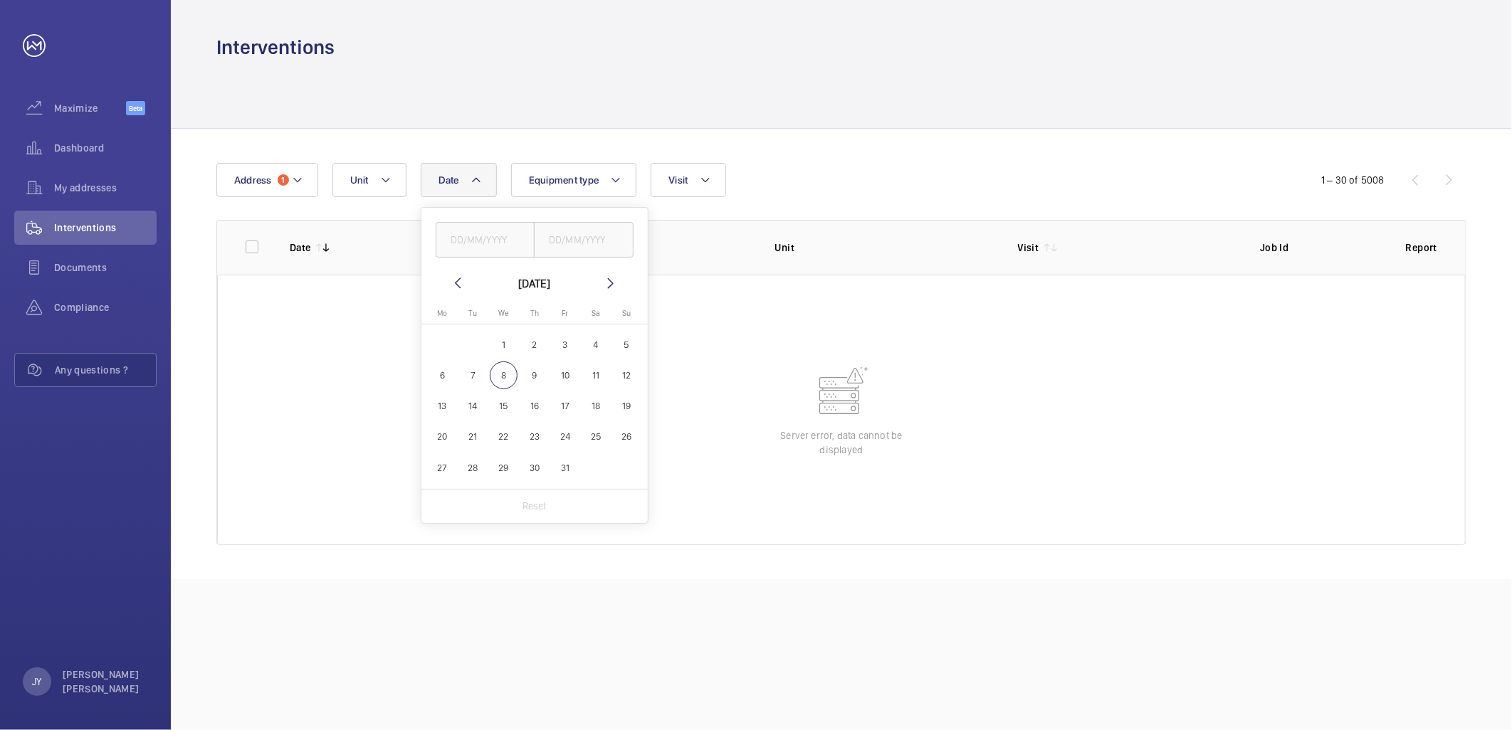
click at [456, 271] on div "October 2025 Monday Mo Tuesday Tu Wednesday We Thursday Th Friday Fr Saturday S…" at bounding box center [534, 365] width 226 height 315
click at [456, 278] on mat-icon at bounding box center [457, 283] width 17 height 17
click at [445, 344] on span "1" at bounding box center [442, 345] width 28 height 28
type input "01/09/2025"
click at [606, 278] on mat-icon at bounding box center [610, 283] width 17 height 17
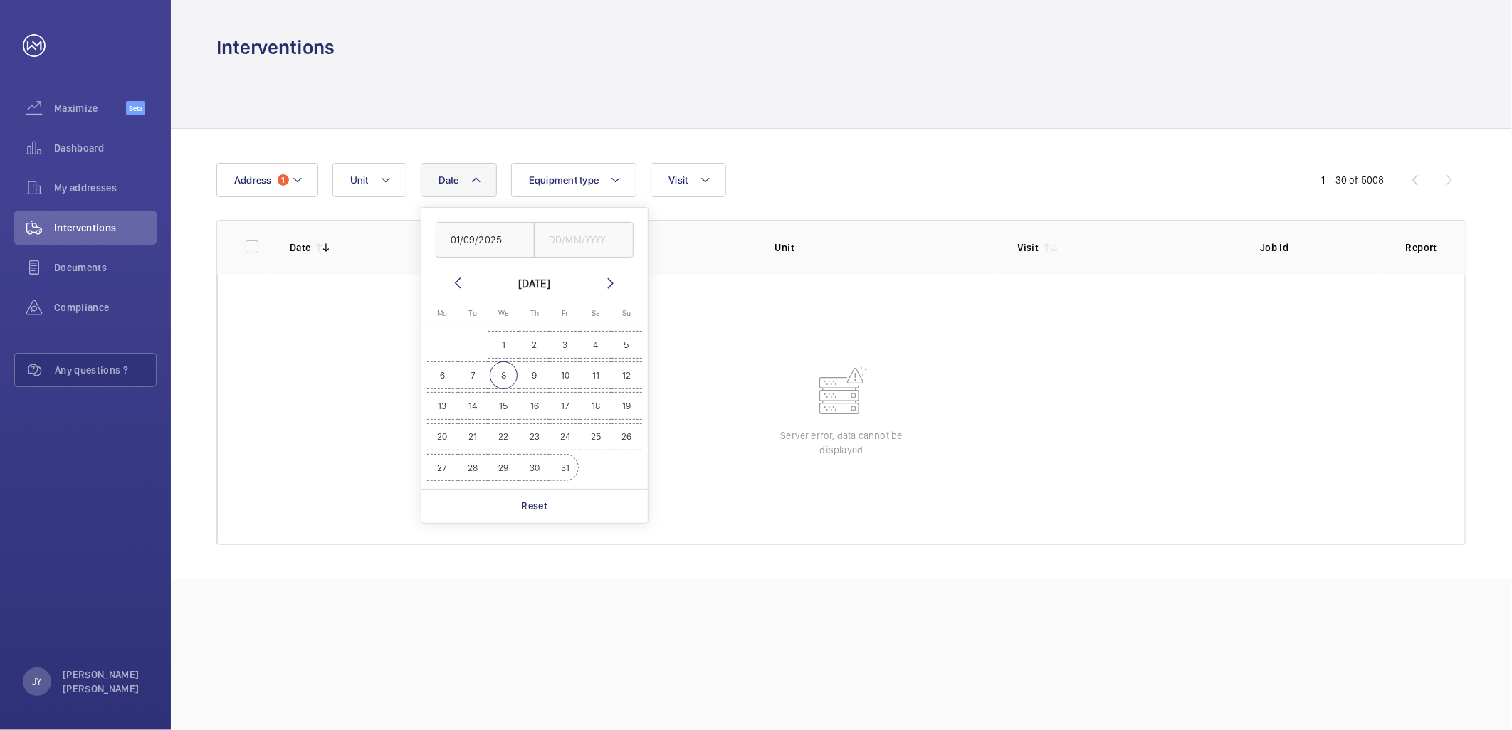
click at [561, 465] on span "31" at bounding box center [565, 468] width 28 height 28
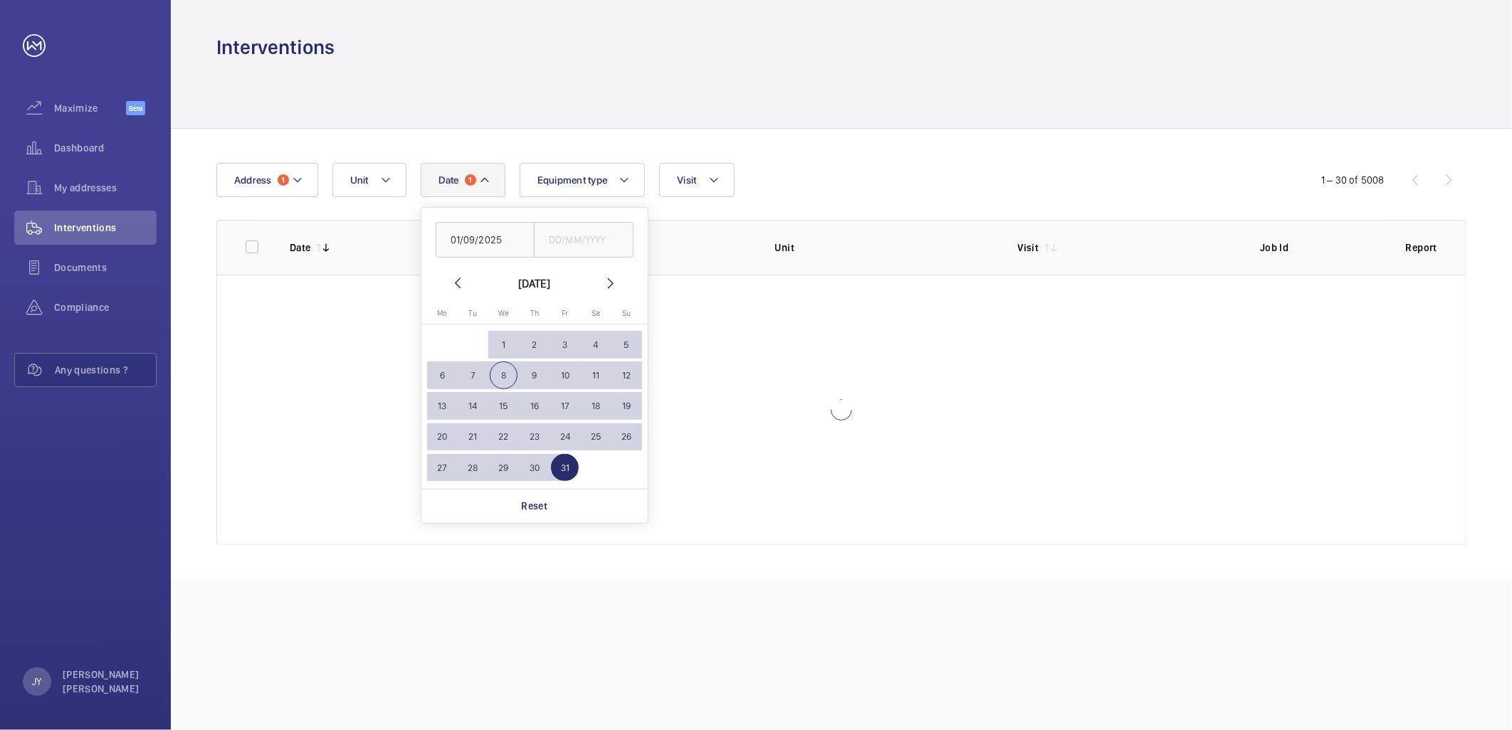
type input "31/10/2025"
click at [574, 107] on div at bounding box center [841, 95] width 1250 height 68
